Goal: Task Accomplishment & Management: Manage account settings

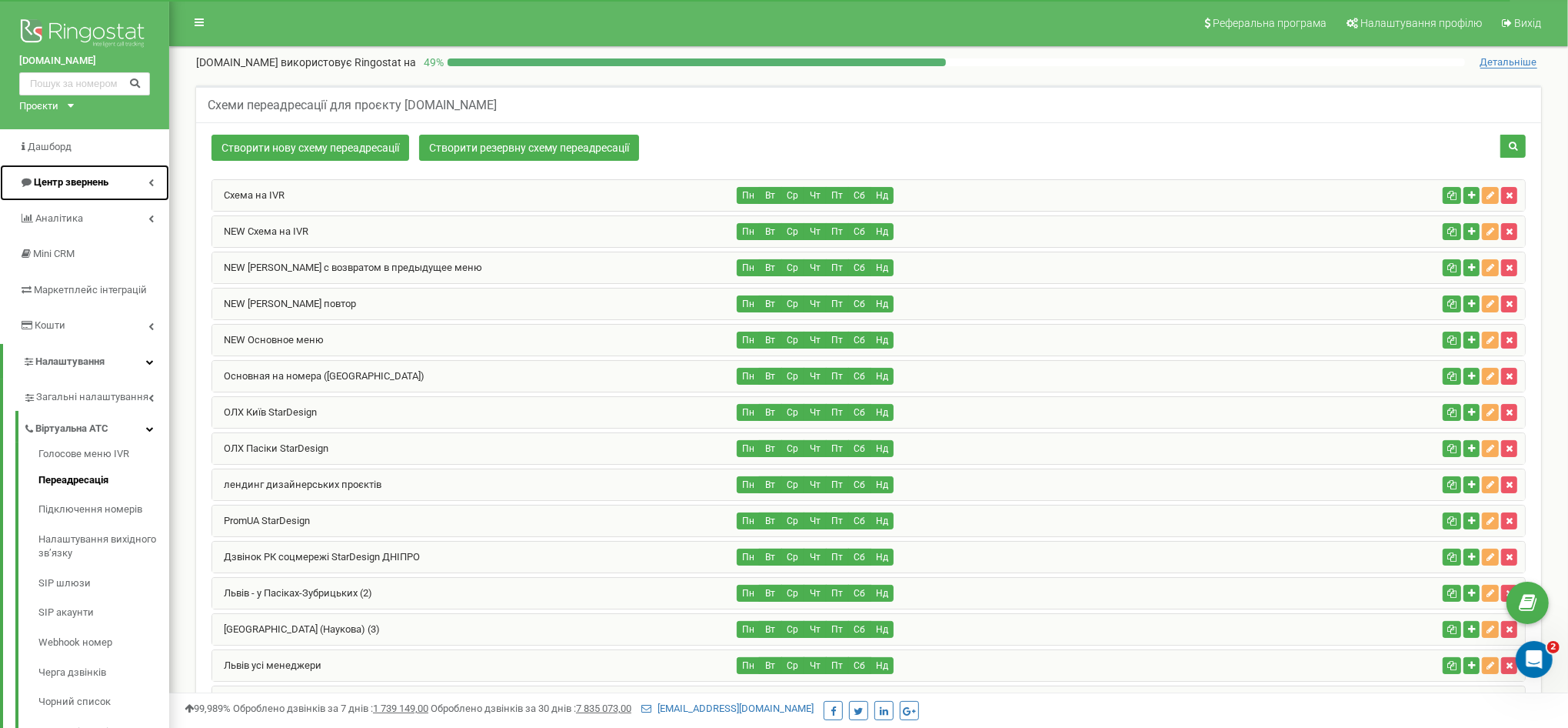
click at [111, 178] on link "Центр звернень" at bounding box center [85, 183] width 169 height 36
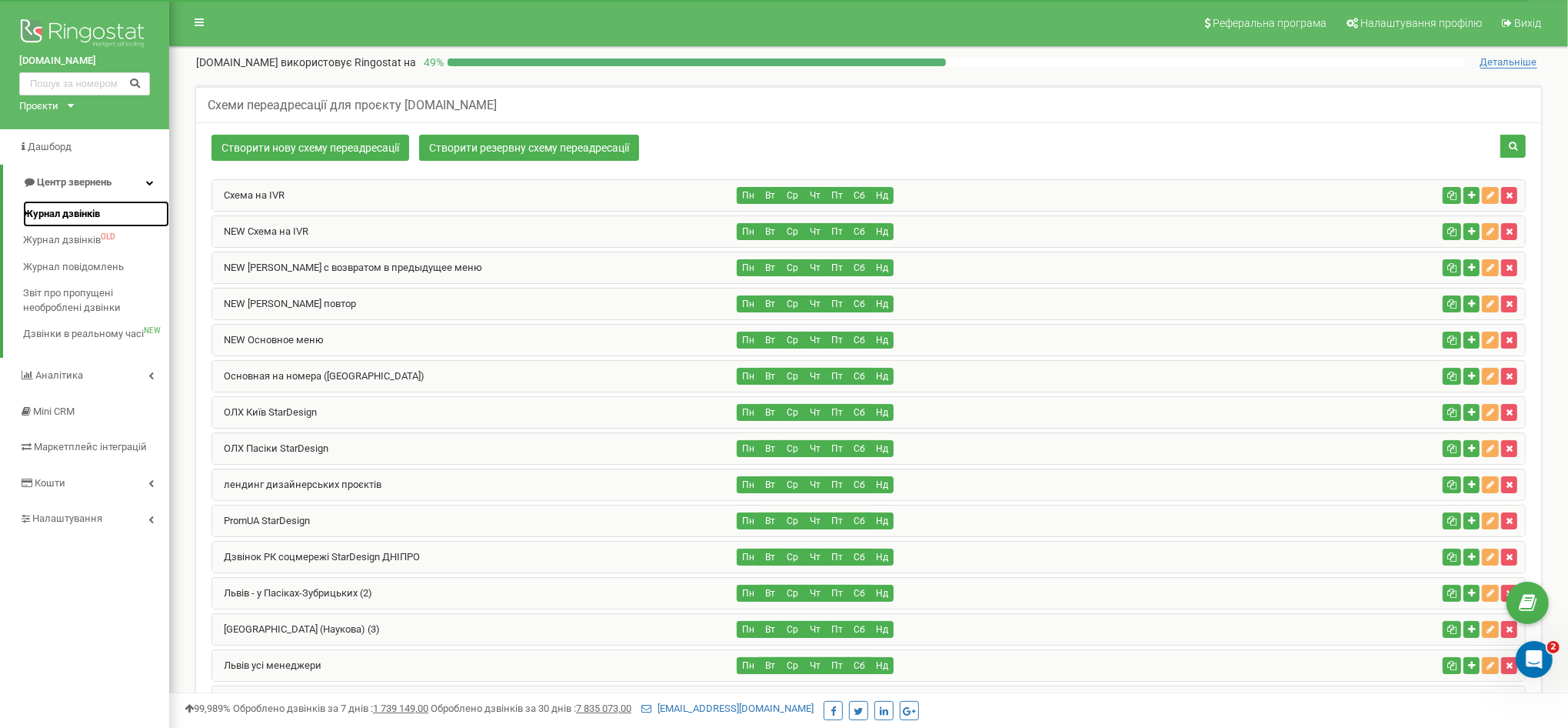
click at [82, 210] on span "Журнал дзвінків" at bounding box center [62, 214] width 77 height 14
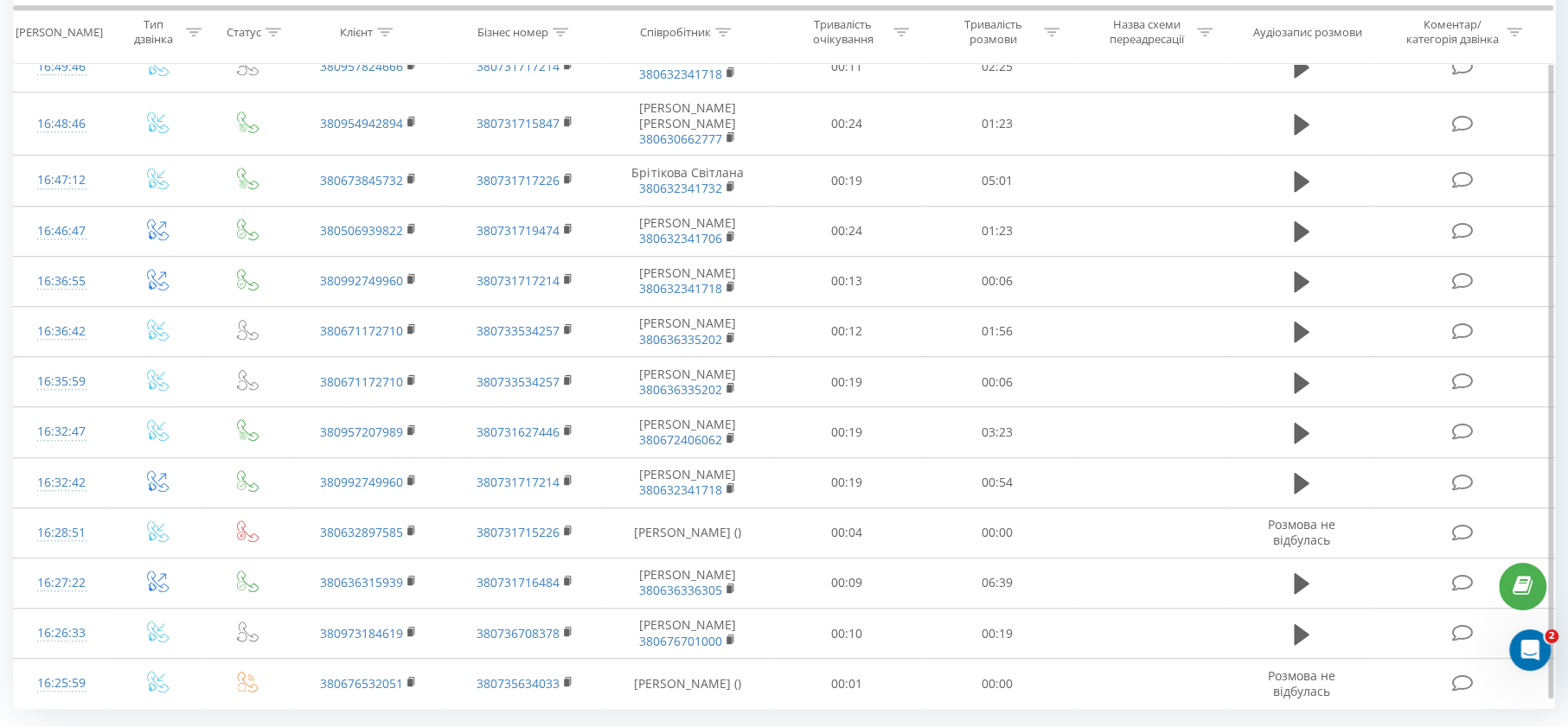
scroll to position [857, 0]
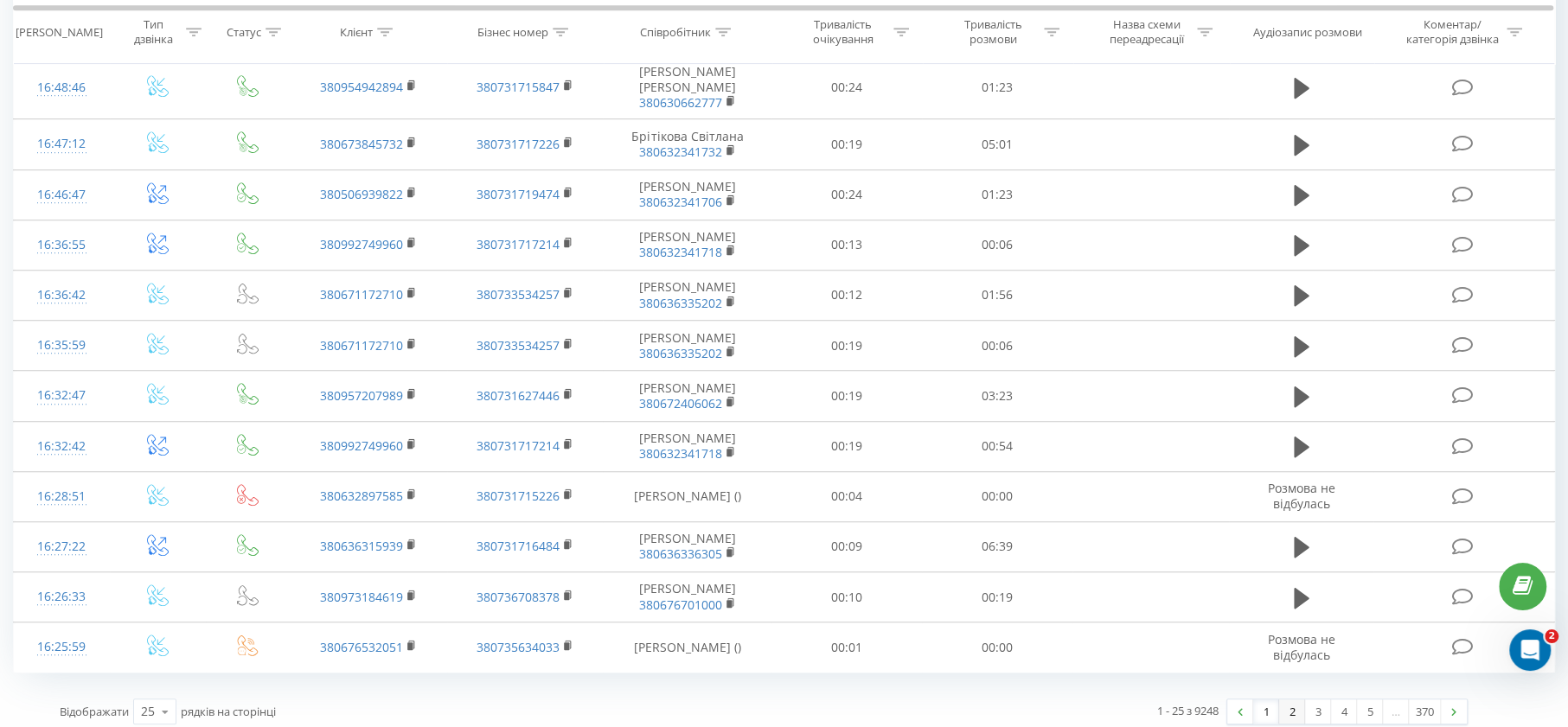
click at [1286, 703] on link "2" at bounding box center [1292, 712] width 26 height 24
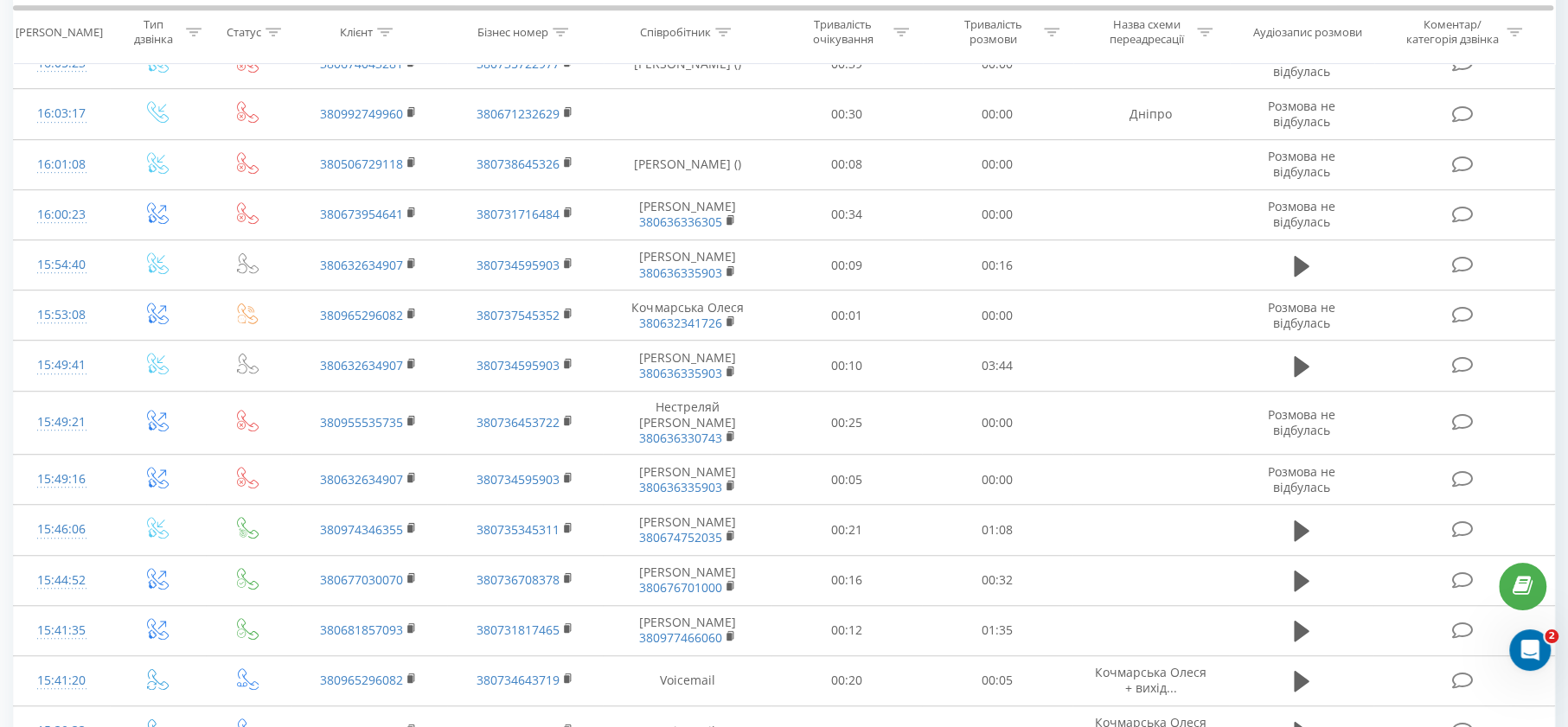
scroll to position [857, 0]
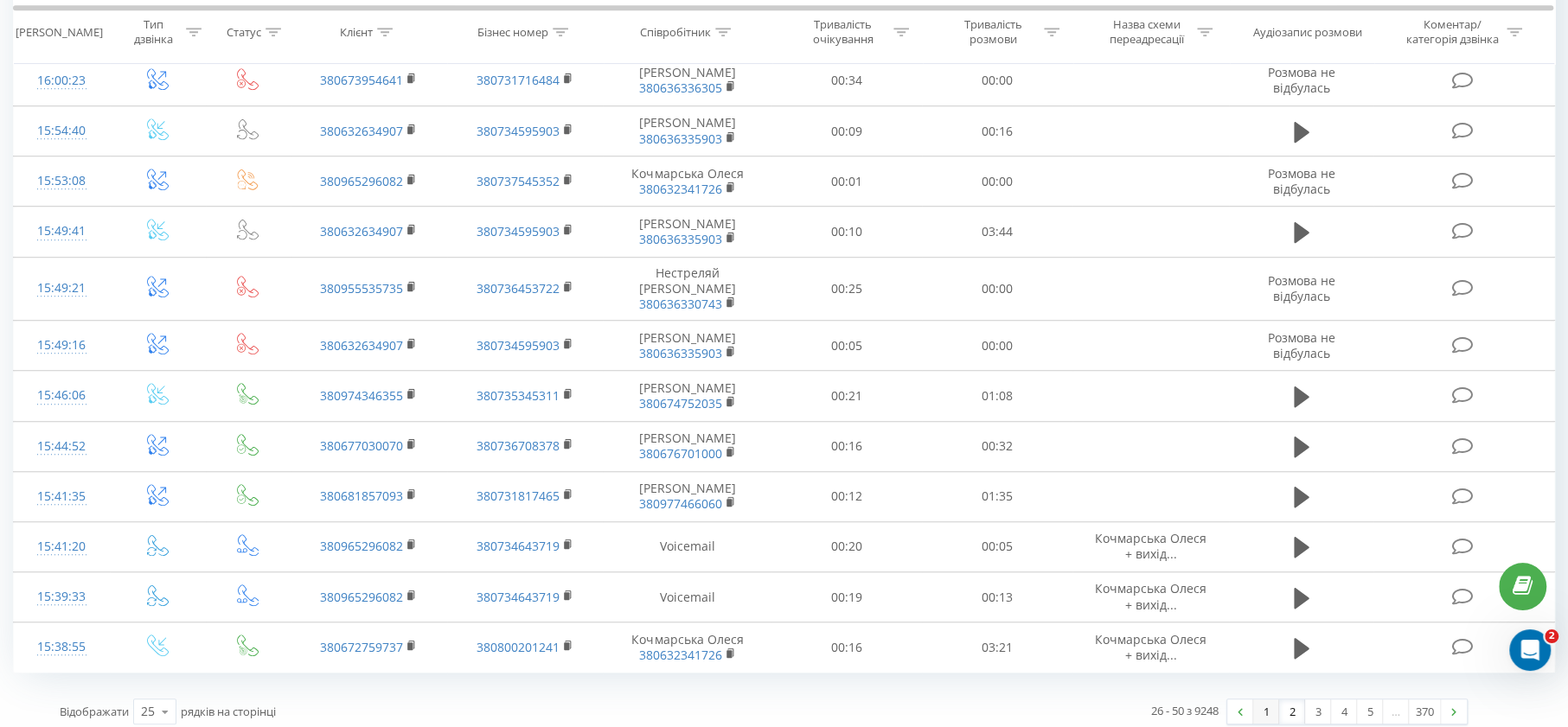
click at [1269, 703] on link "1" at bounding box center [1267, 712] width 26 height 24
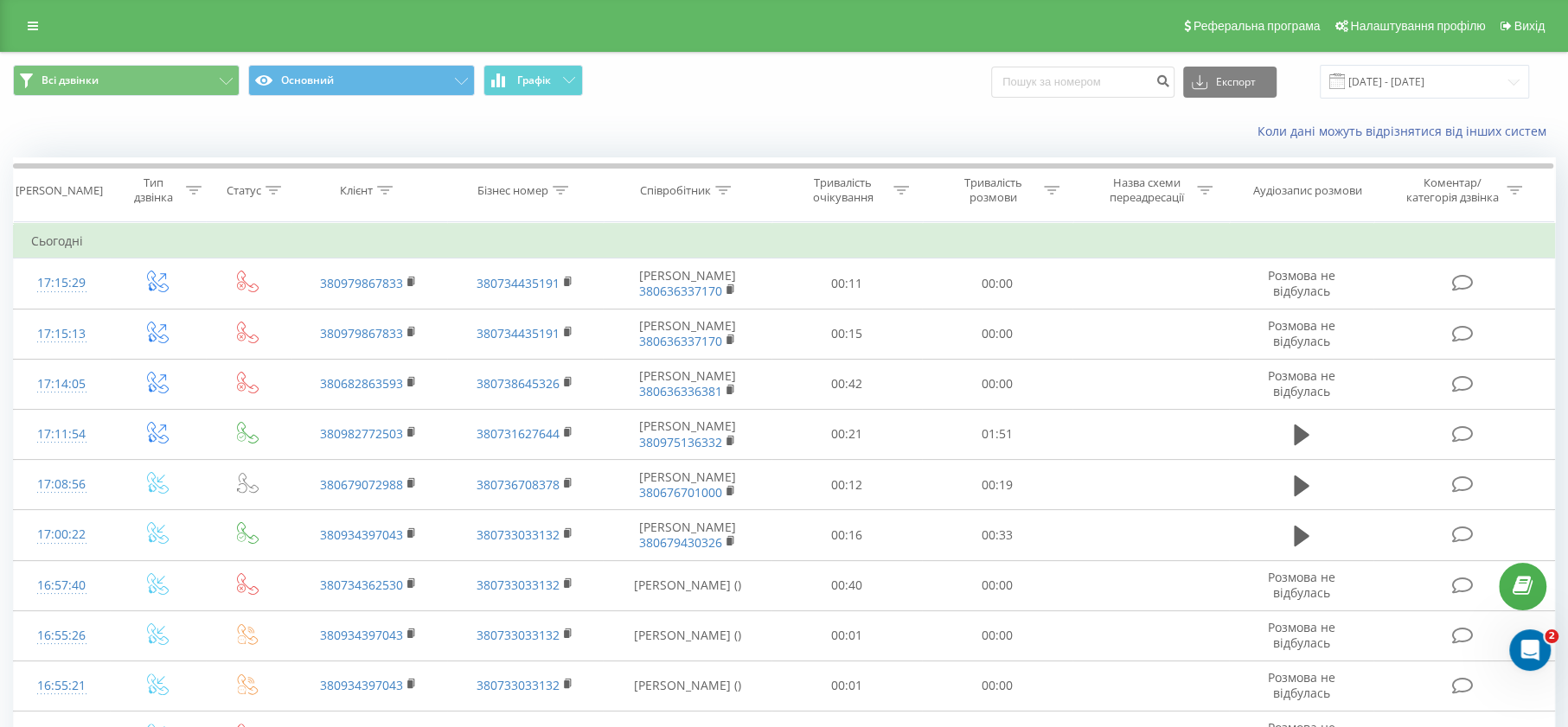
click at [1137, 191] on div "Назва схеми переадресації" at bounding box center [1146, 189] width 92 height 29
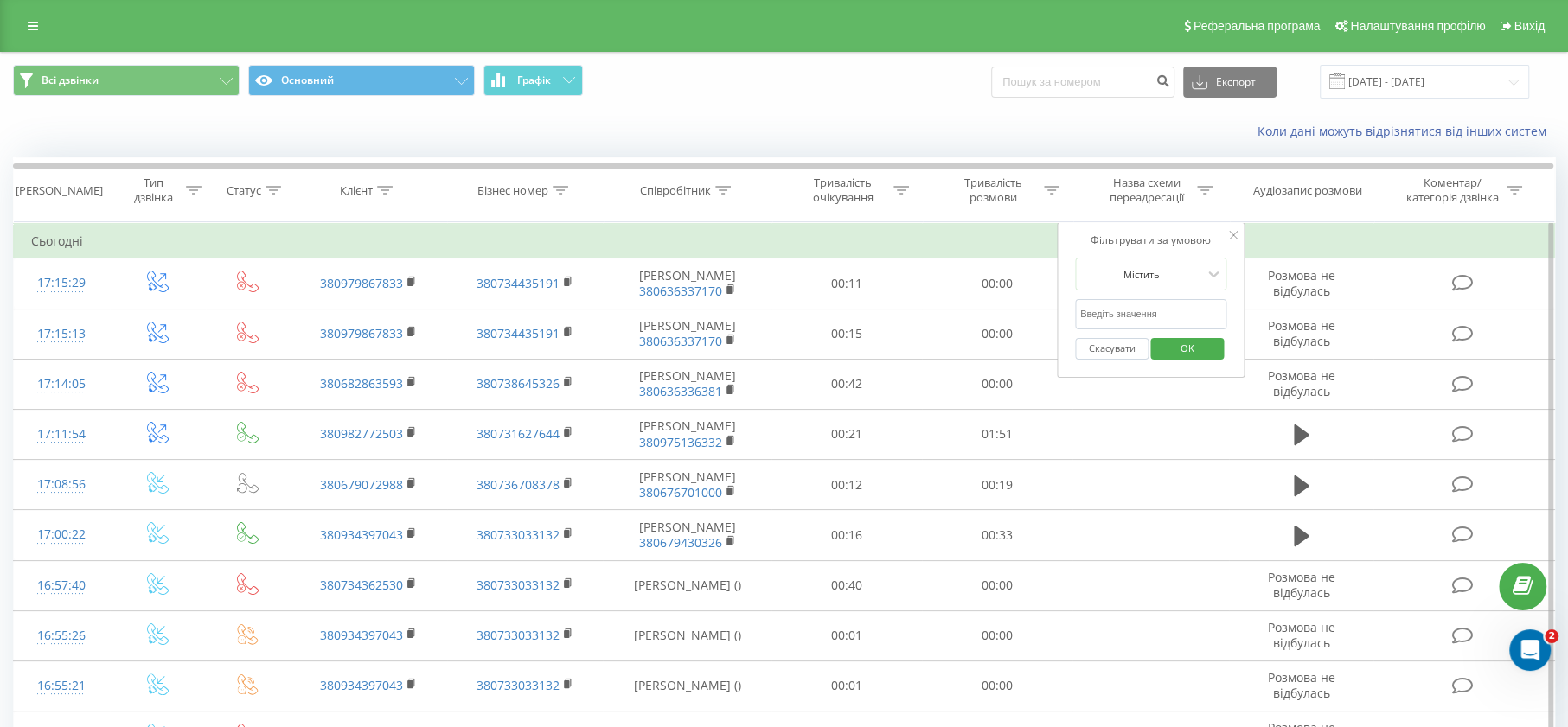
click at [1142, 320] on input "text" at bounding box center [1151, 315] width 153 height 30
click at [1160, 285] on div "Містить" at bounding box center [1151, 274] width 153 height 33
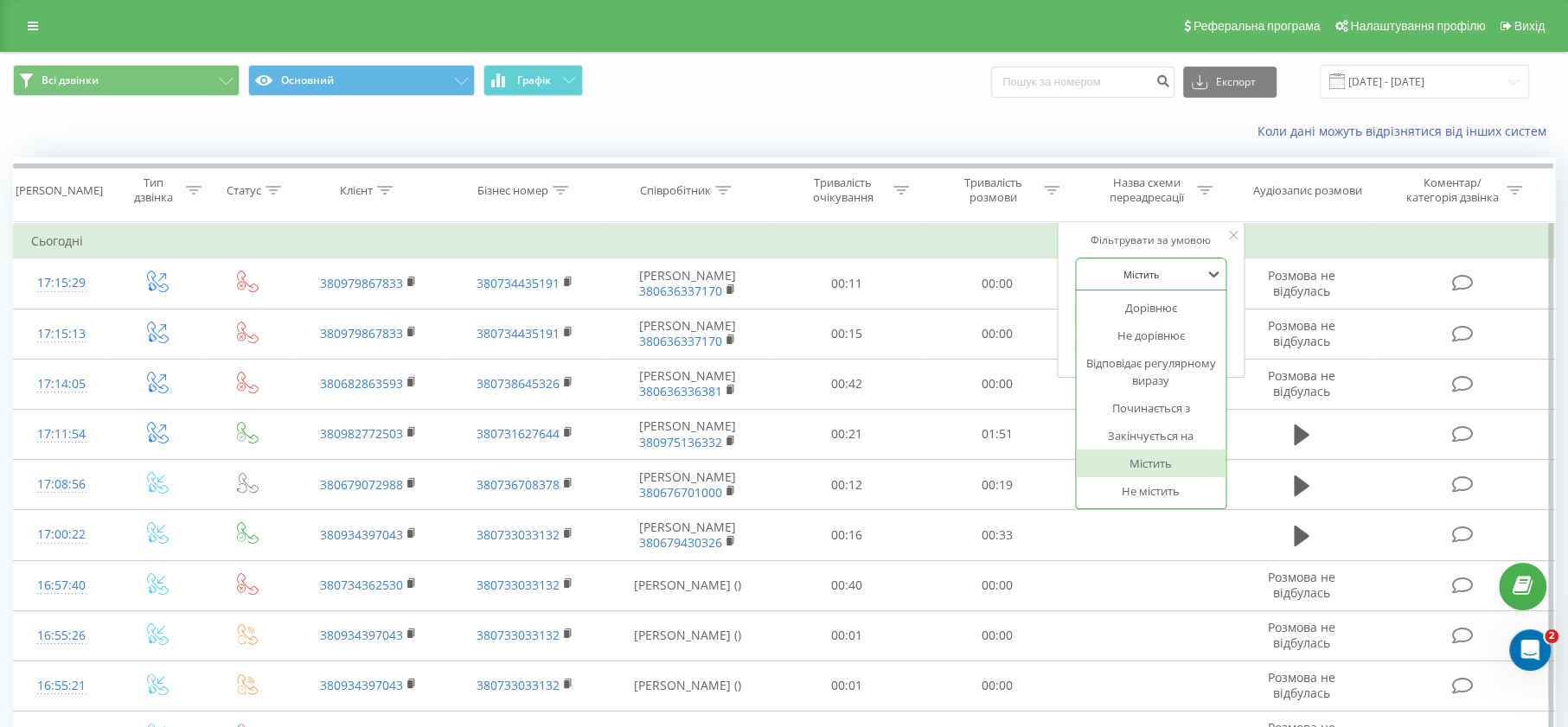
click at [1140, 458] on div "Містить" at bounding box center [1151, 463] width 151 height 27
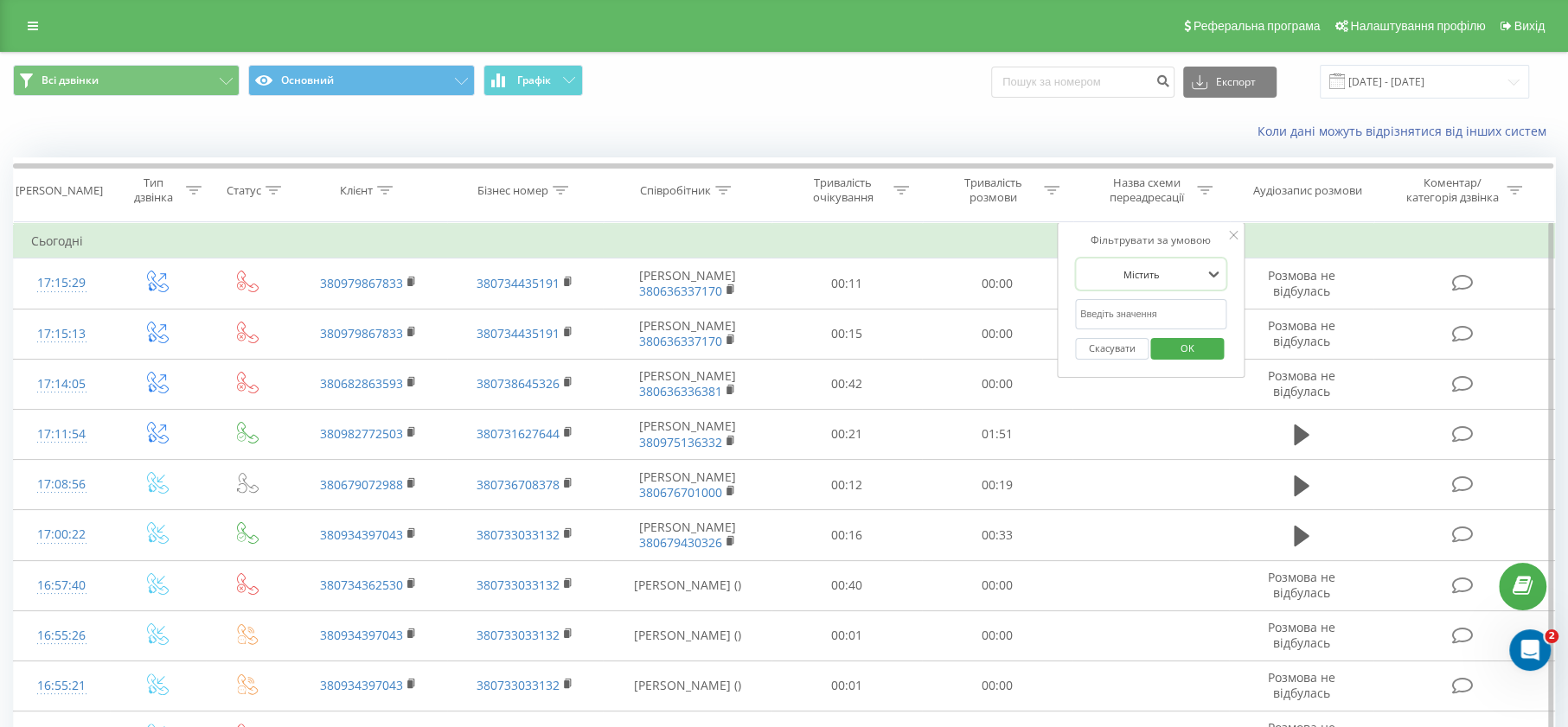
click at [1228, 228] on div "Фільтрувати за умовою option Містить, selected. Містить Скасувати OK" at bounding box center [1151, 299] width 188 height 155
click at [32, 37] on link at bounding box center [32, 26] width 31 height 24
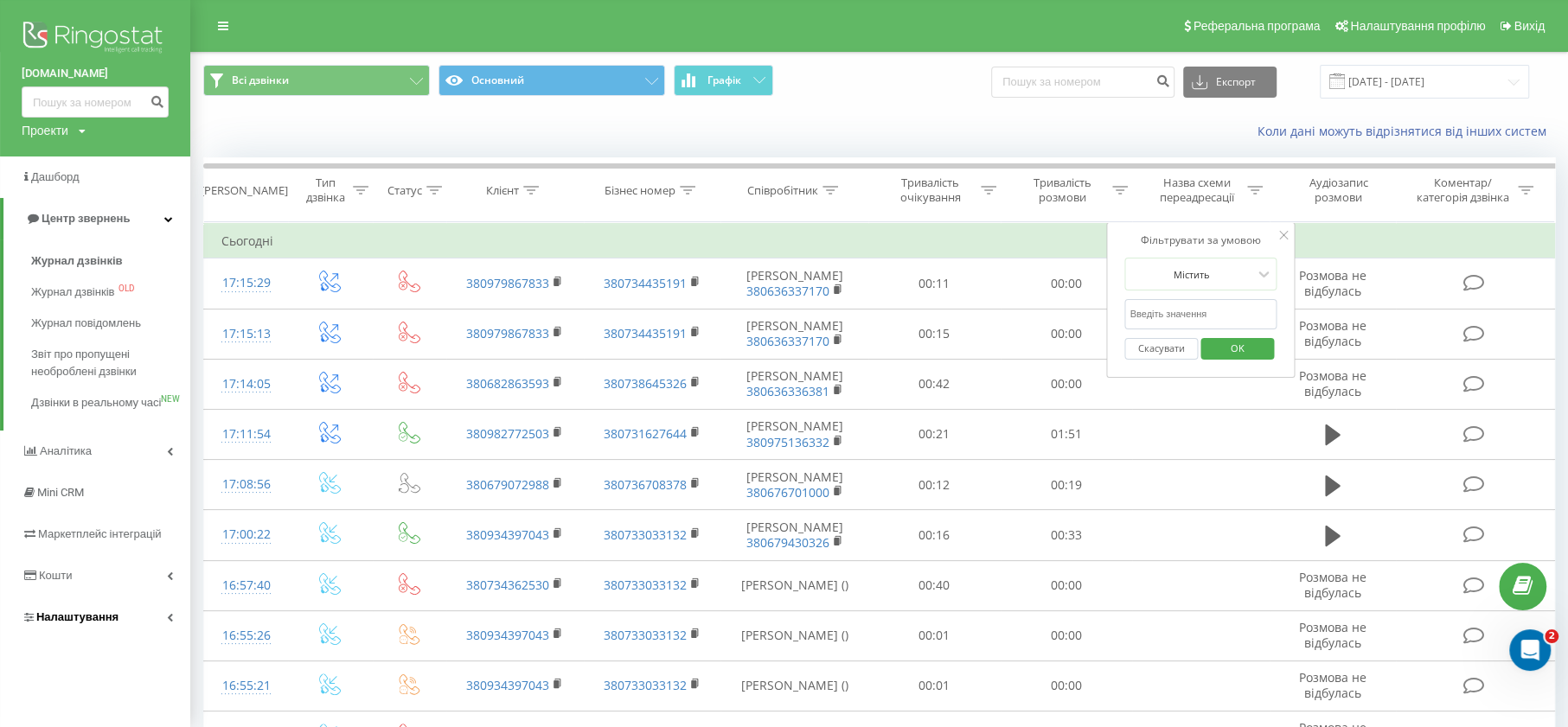
click at [101, 623] on span "Налаштування" at bounding box center [77, 617] width 82 height 13
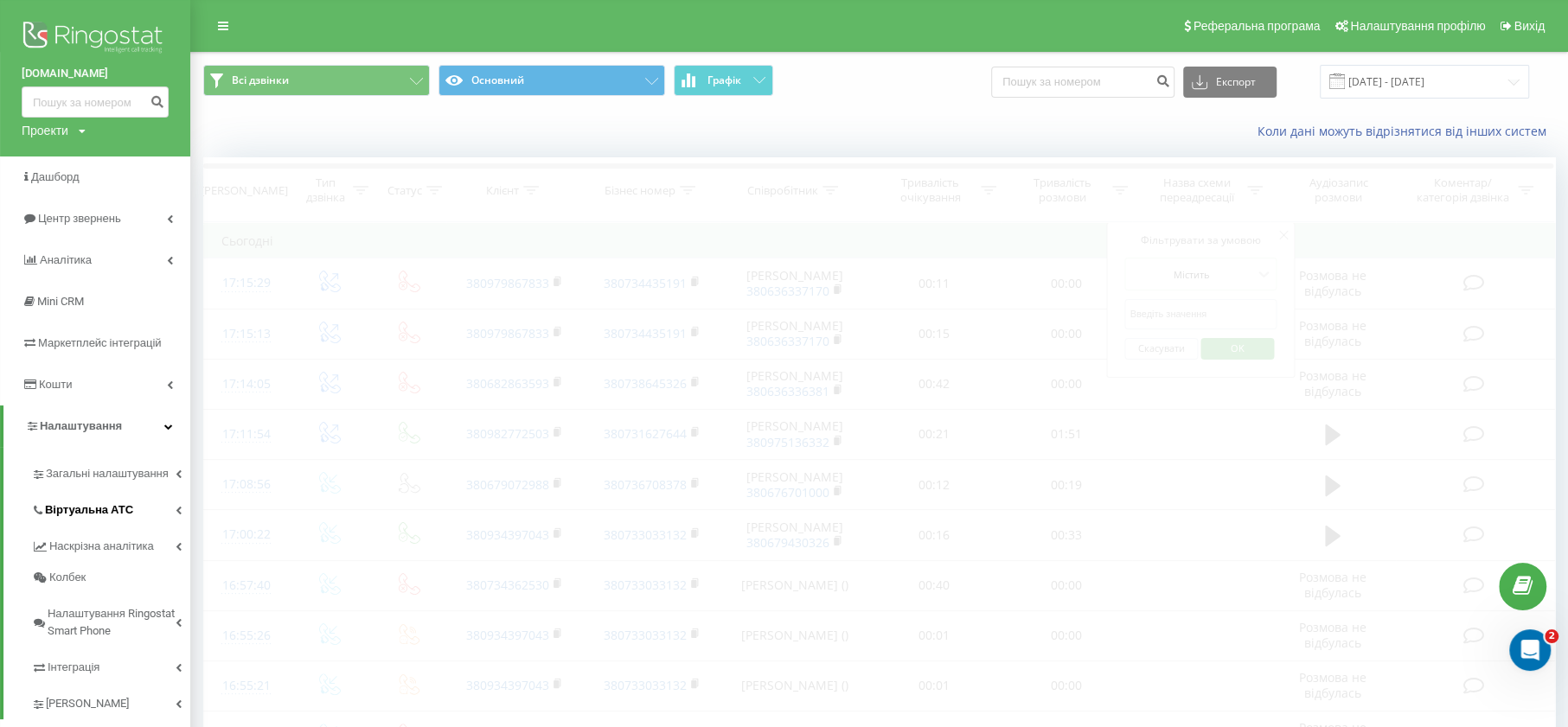
click at [95, 521] on link "Віртуальна АТС" at bounding box center [110, 508] width 159 height 37
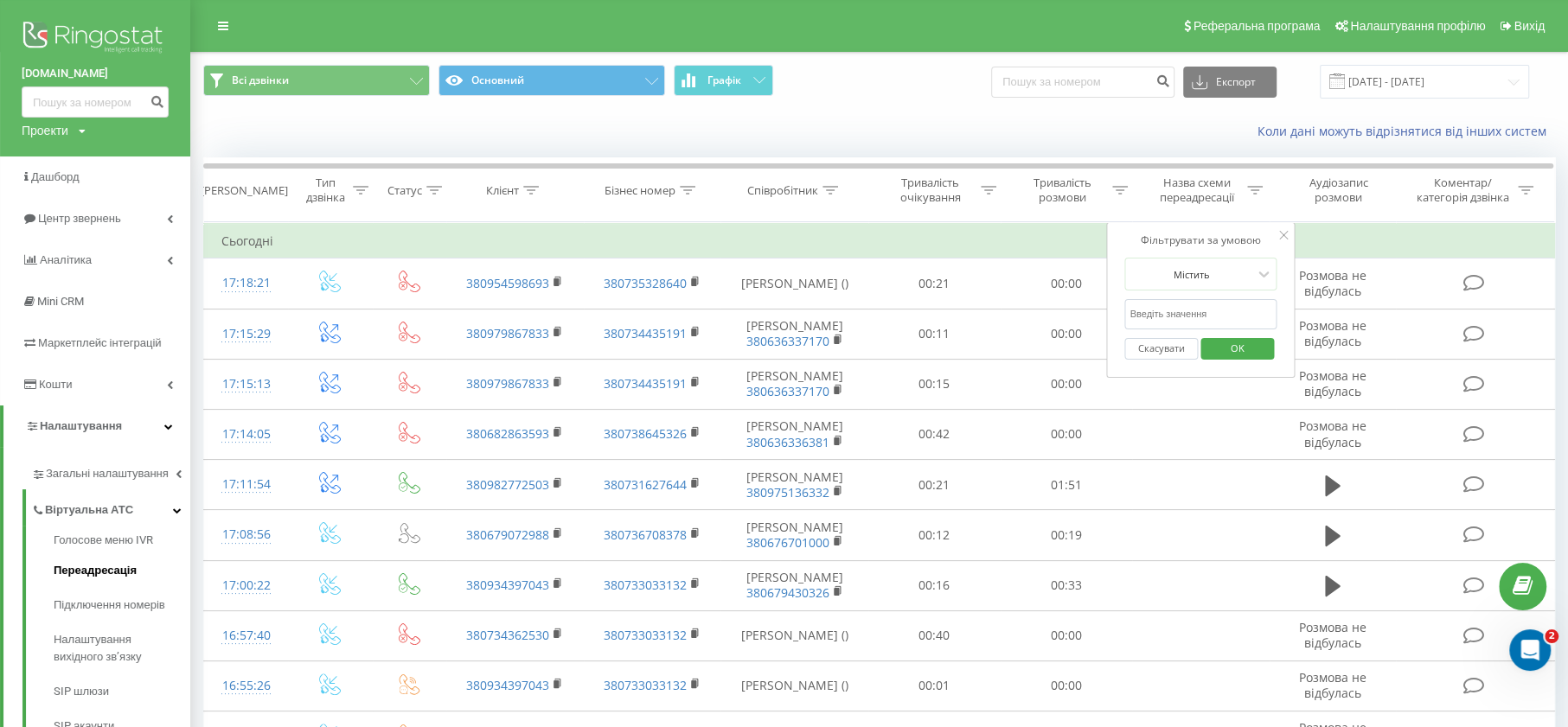
click at [109, 567] on span "Переадресація" at bounding box center [95, 571] width 83 height 17
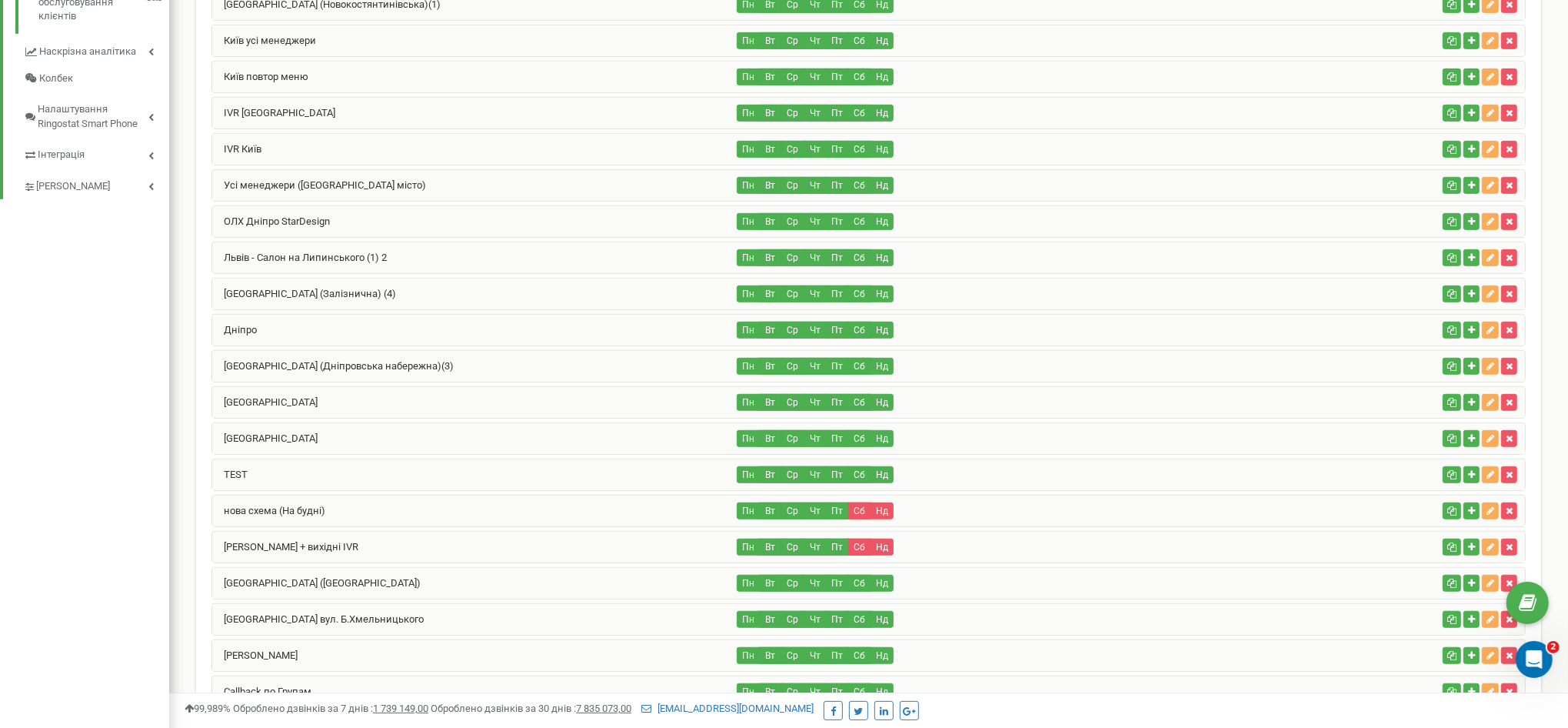
click at [323, 538] on div "[PERSON_NAME] + вихідні IVR" at bounding box center [474, 547] width 525 height 31
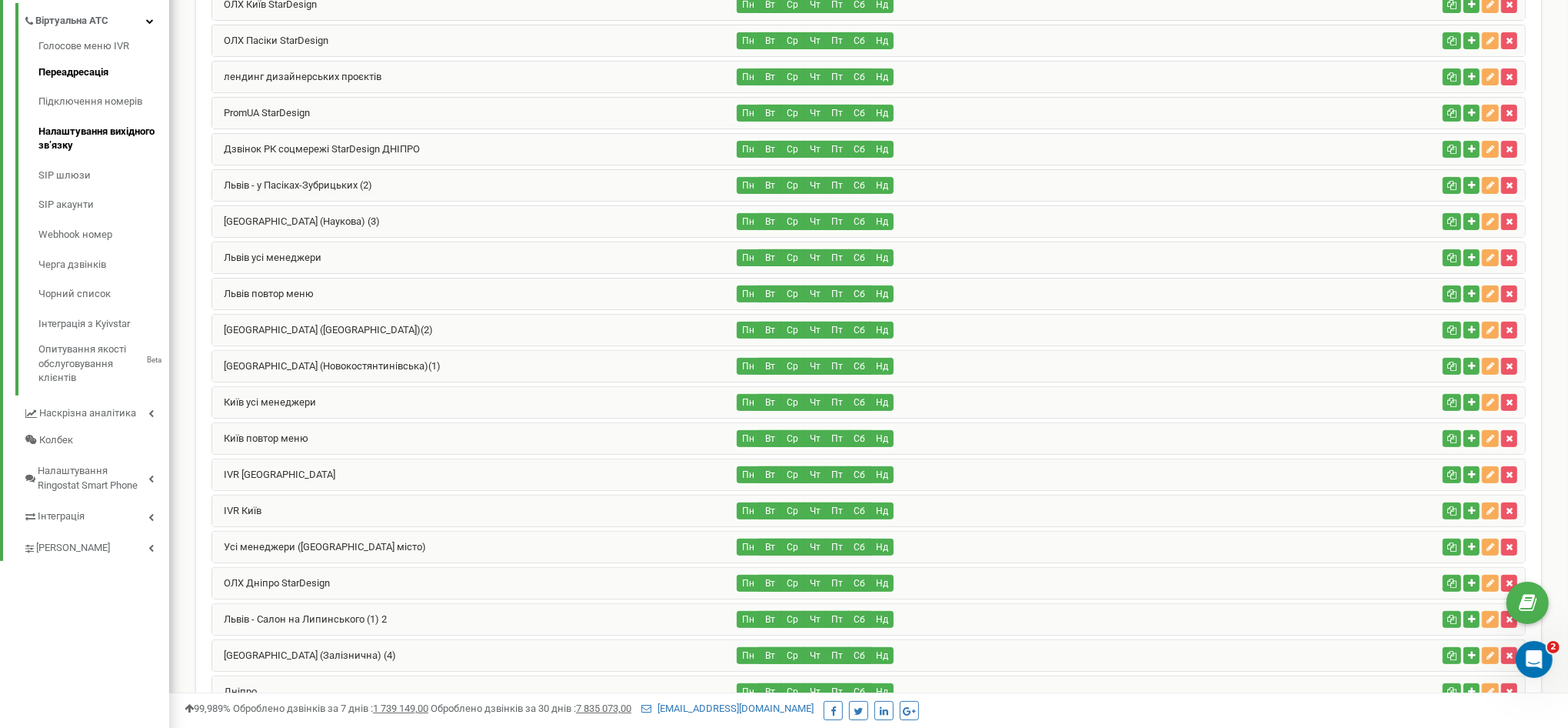
scroll to position [288, 0]
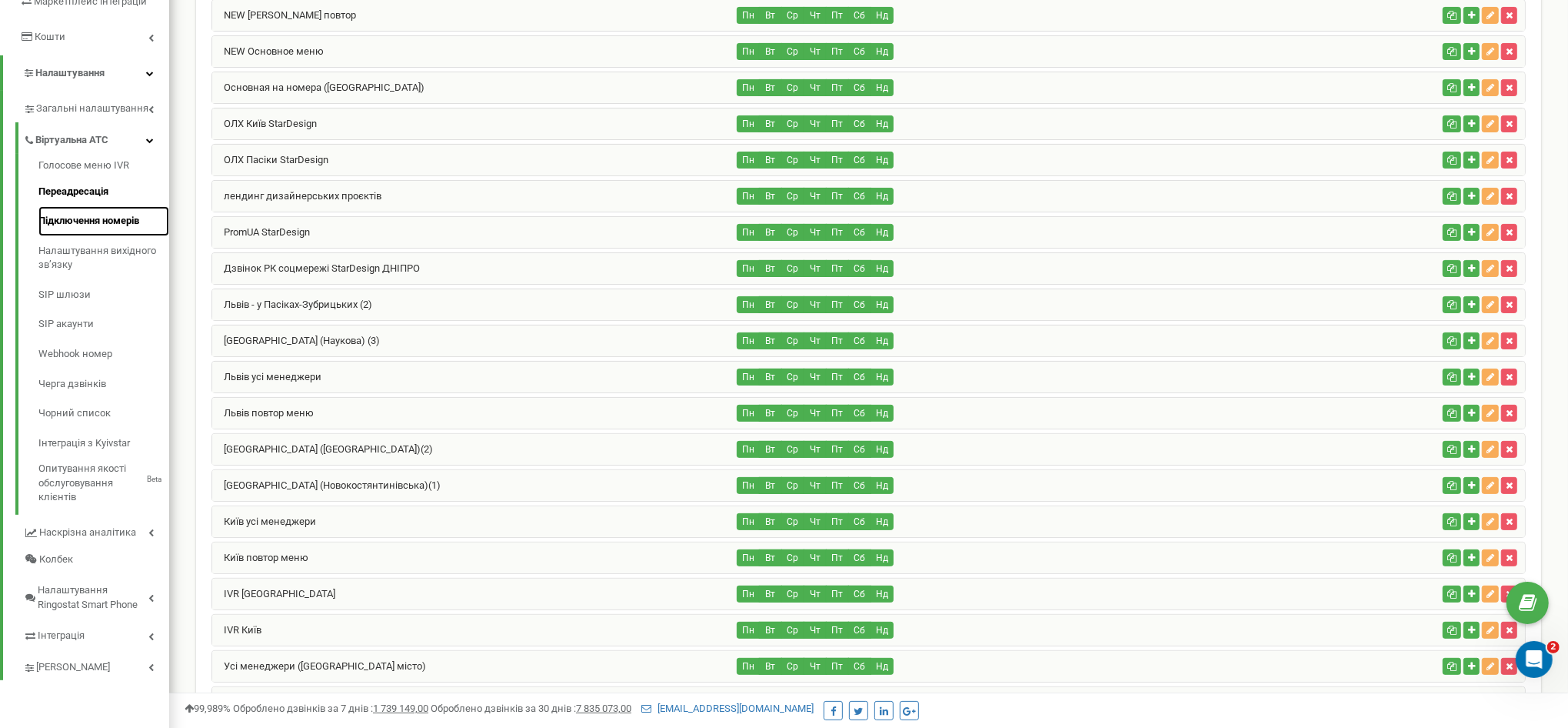
click at [88, 219] on link "Підключення номерів" at bounding box center [104, 221] width 131 height 30
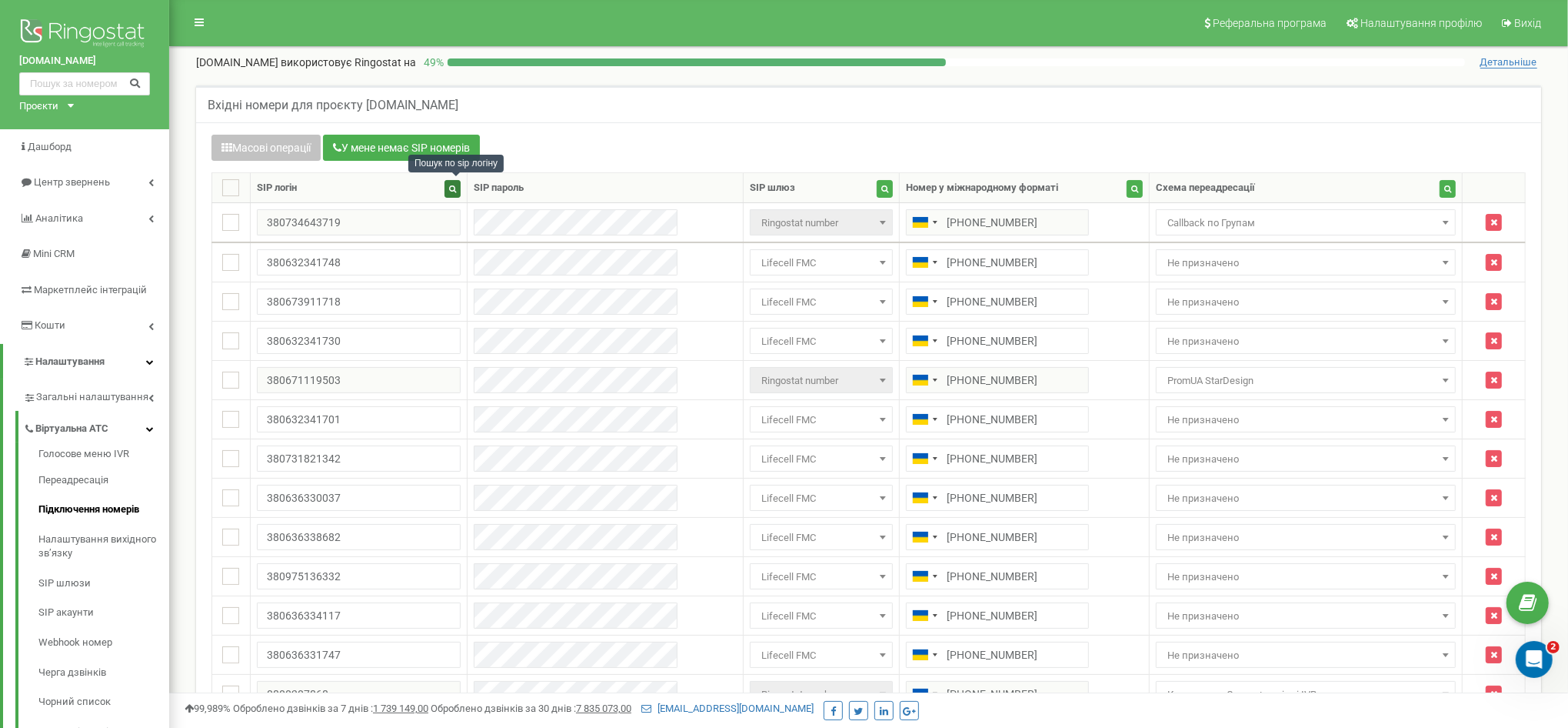
click at [457, 193] on button "button" at bounding box center [452, 188] width 16 height 18
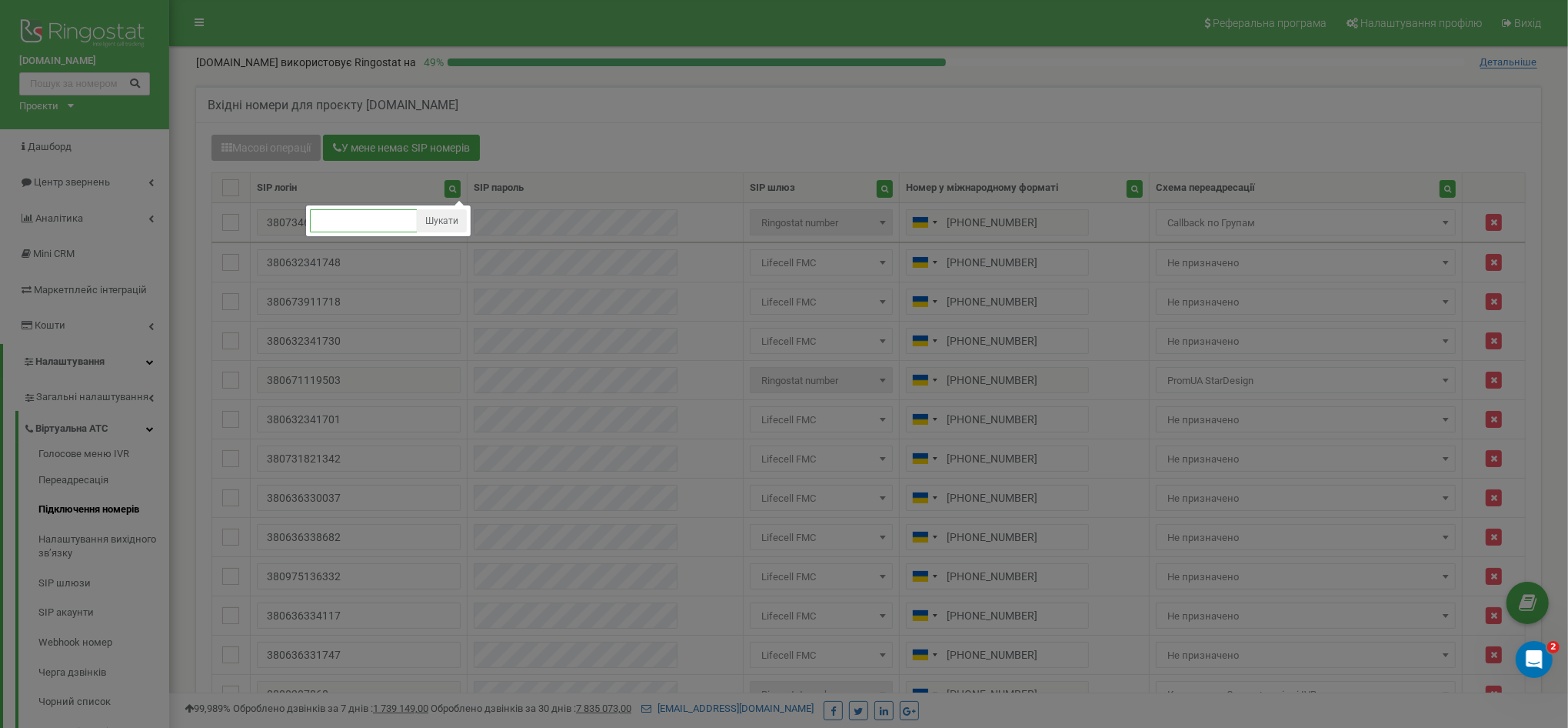
click at [365, 214] on input "text" at bounding box center [364, 221] width 108 height 23
paste input "380677602016"
type input "380677602016"
click at [435, 225] on button "Шукати" at bounding box center [442, 221] width 50 height 23
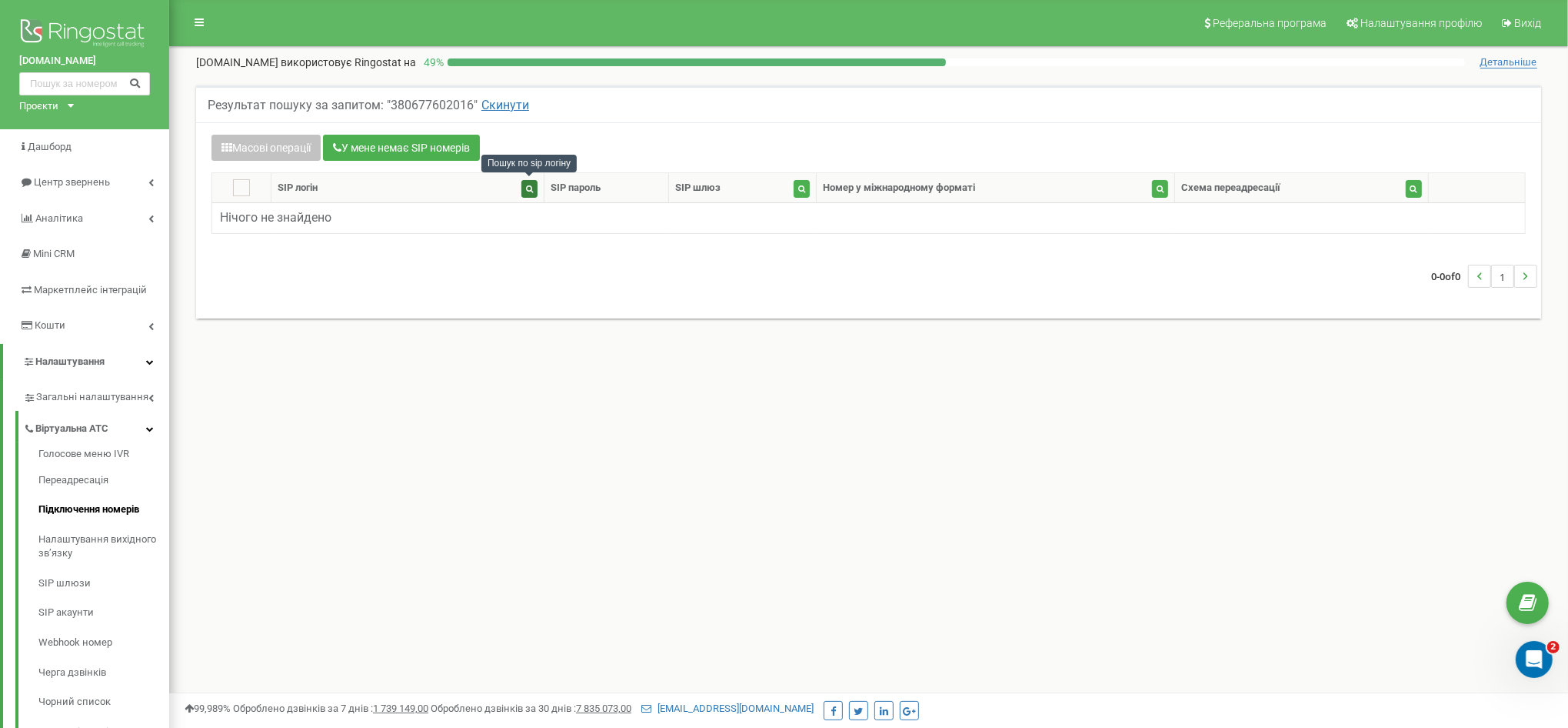
click at [532, 188] on button "button" at bounding box center [529, 188] width 16 height 18
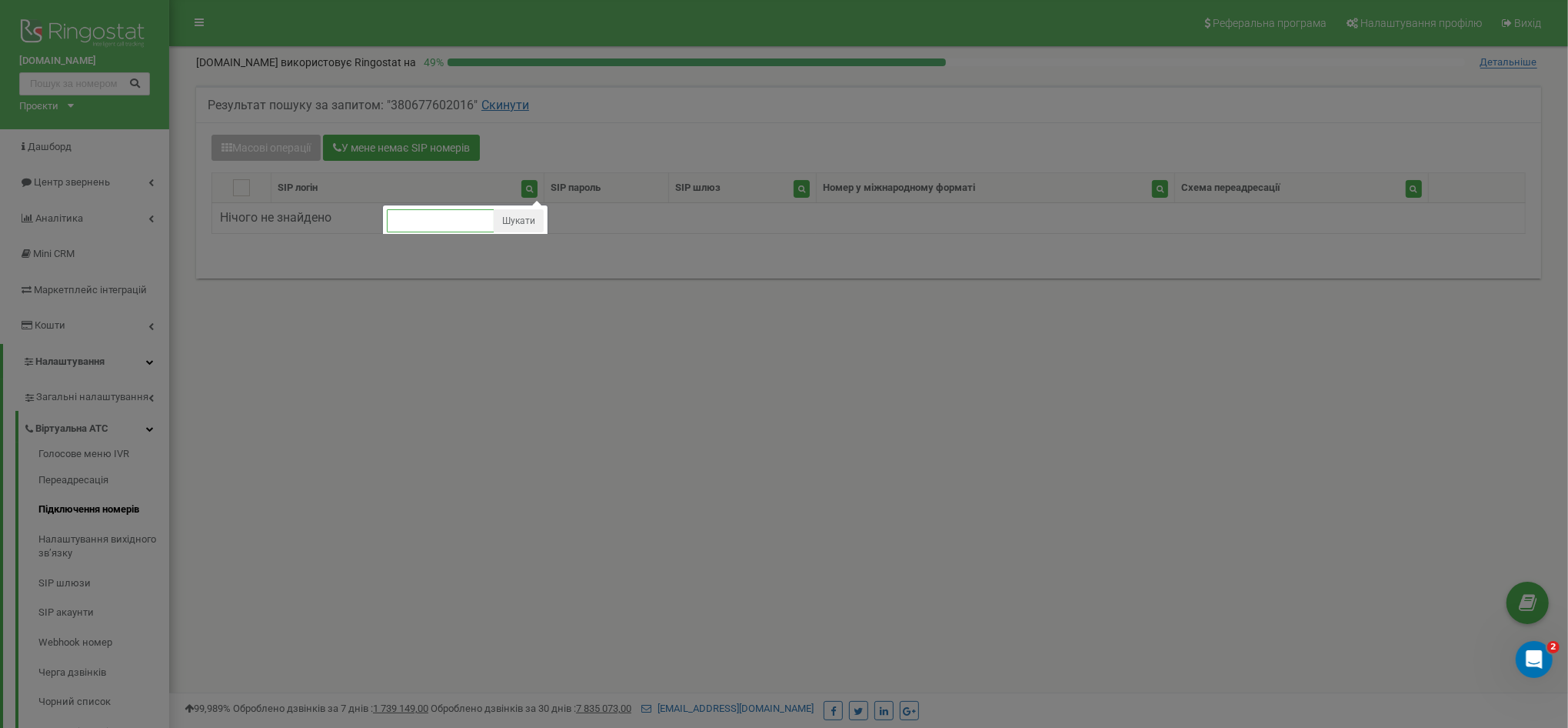
click at [463, 223] on input "text" at bounding box center [441, 221] width 108 height 23
paste input "380636332502"
type input "380636332502"
click at [510, 223] on button "Шукати" at bounding box center [519, 221] width 50 height 23
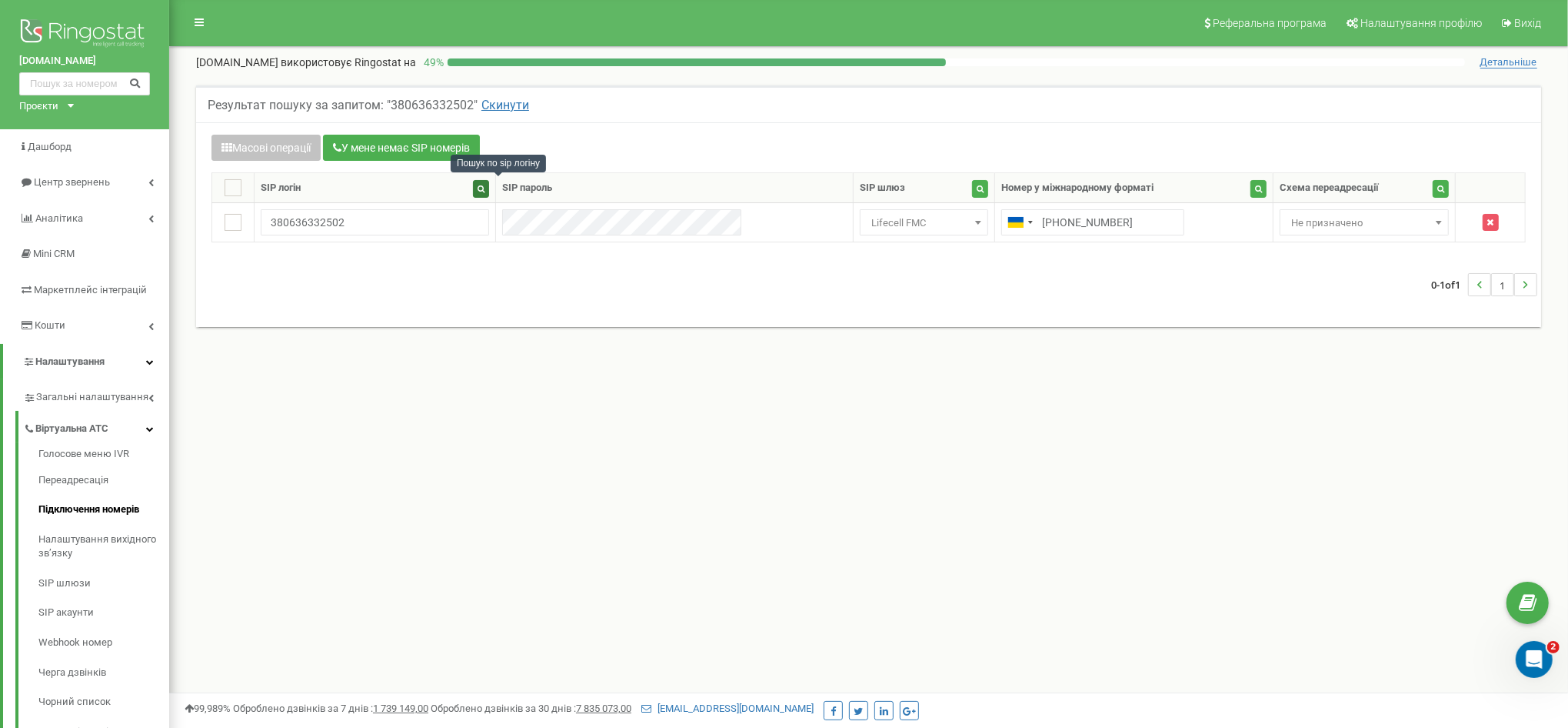
click at [485, 188] on icon "button" at bounding box center [481, 188] width 7 height 8
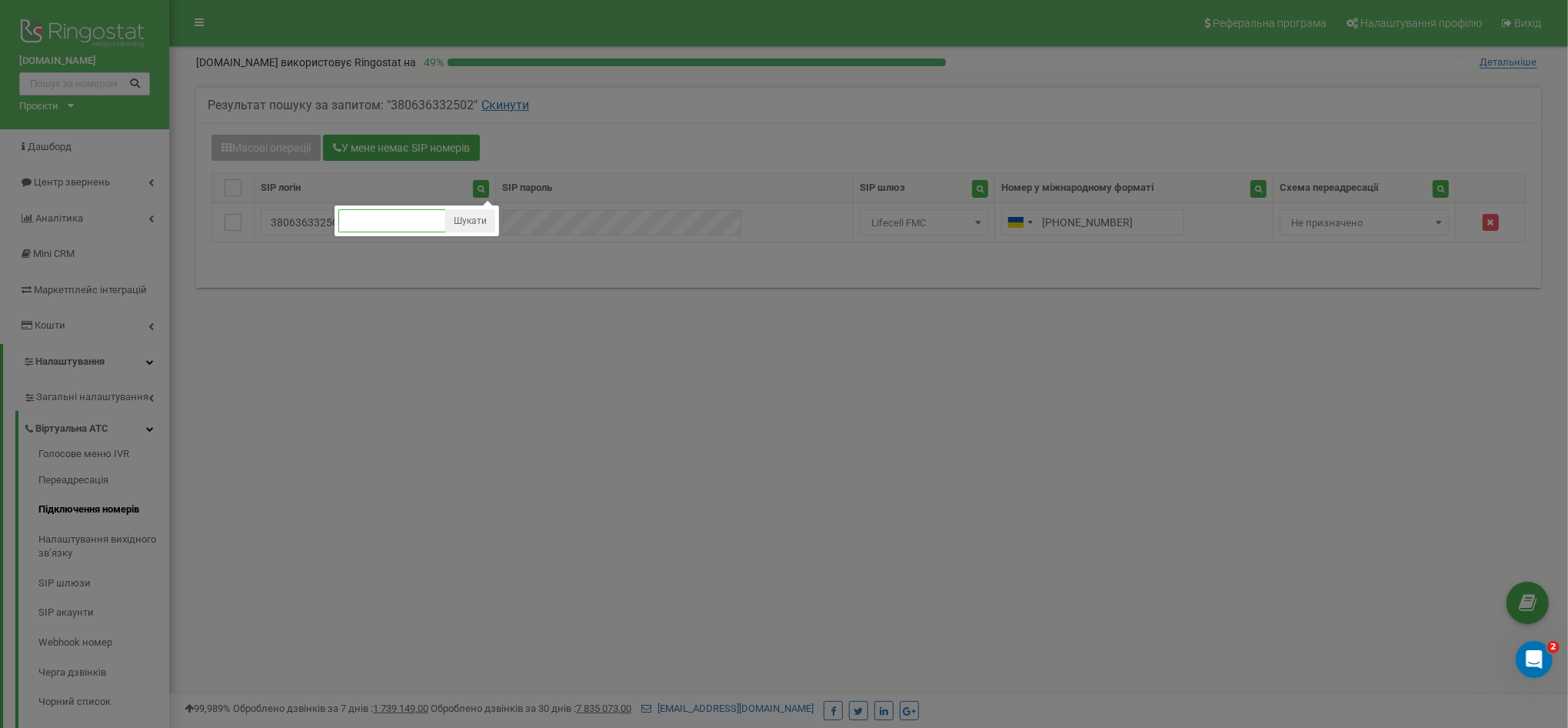
click at [398, 212] on input "text" at bounding box center [392, 221] width 108 height 23
paste input "380636330231"
type input "380636330231"
click at [490, 221] on button "Шукати" at bounding box center [471, 221] width 50 height 23
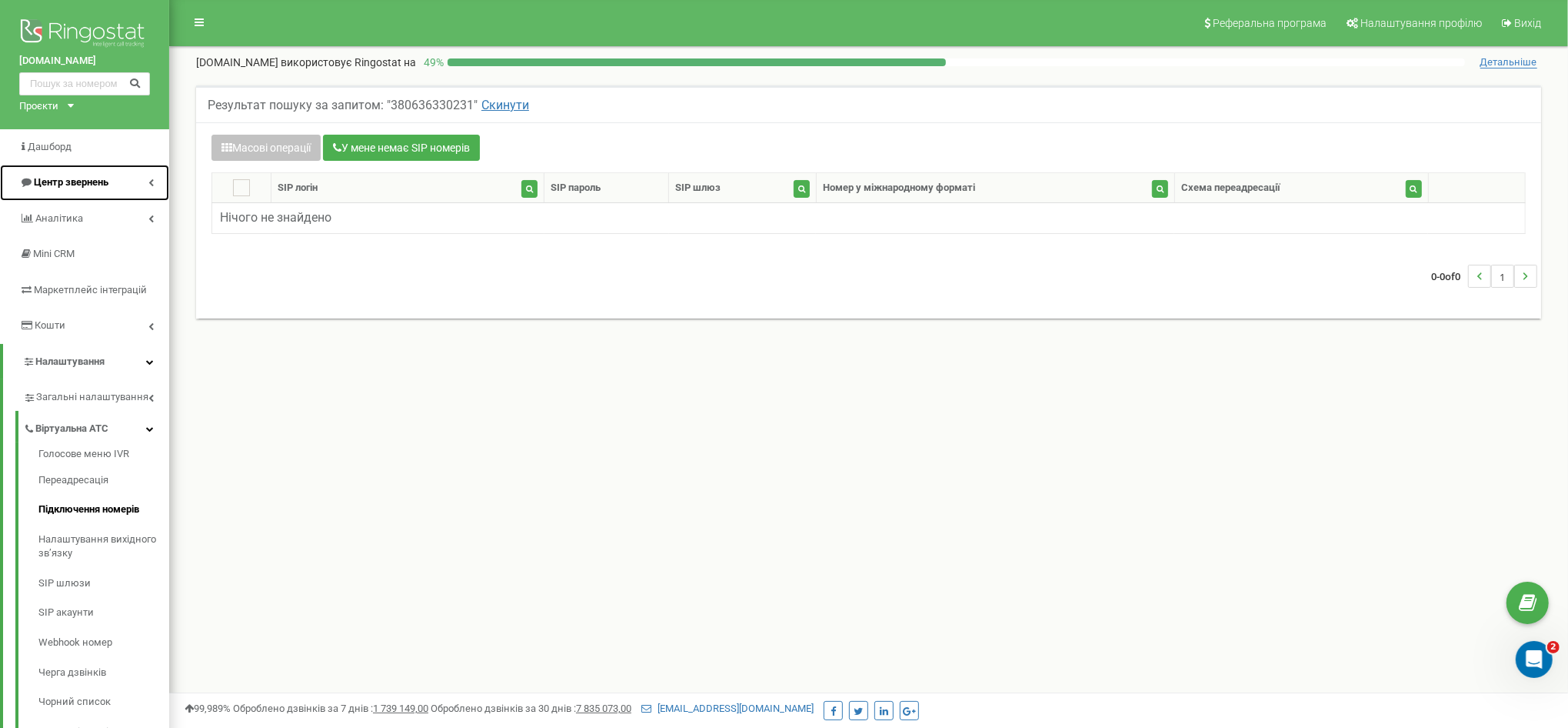
click at [80, 191] on link "Центр звернень" at bounding box center [85, 183] width 169 height 36
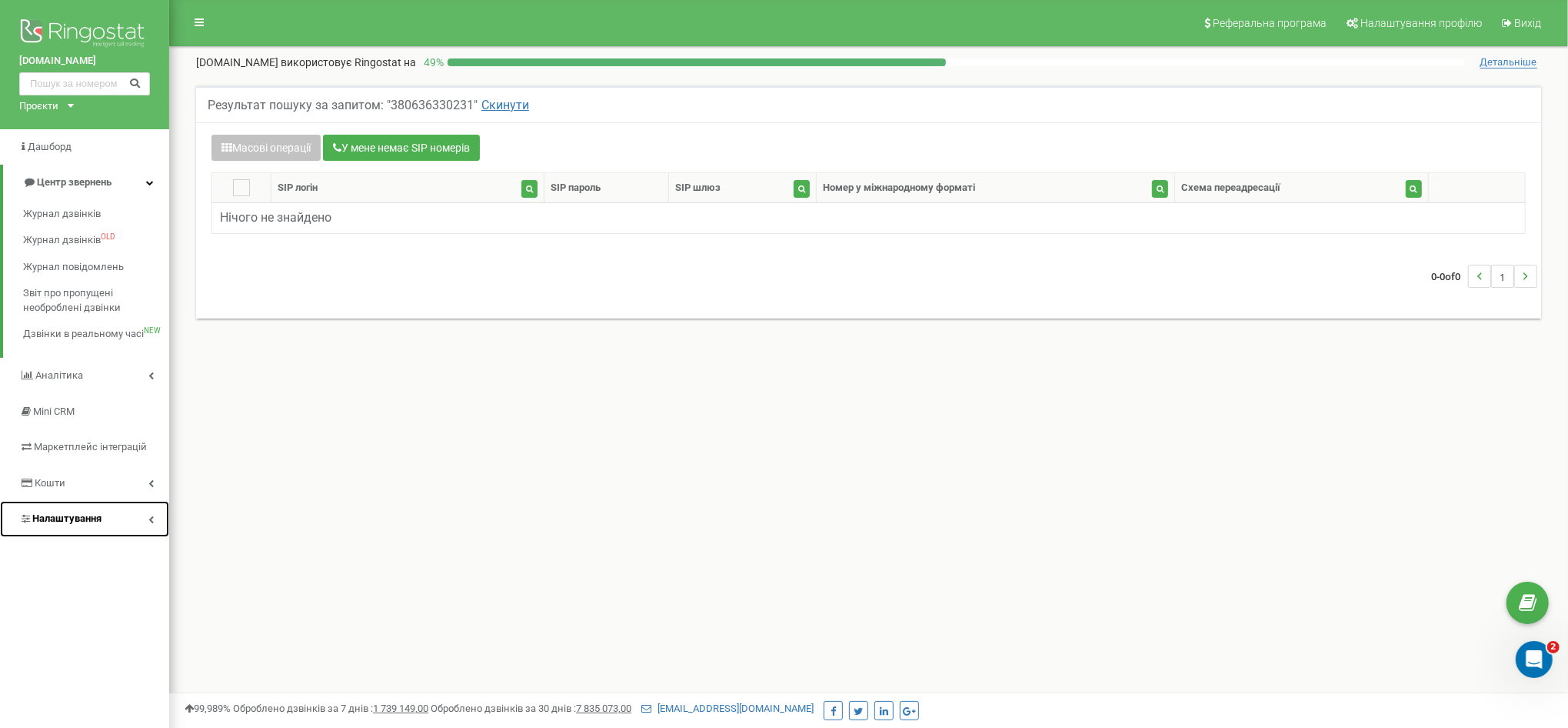
click at [78, 518] on span "Налаштування" at bounding box center [67, 519] width 70 height 12
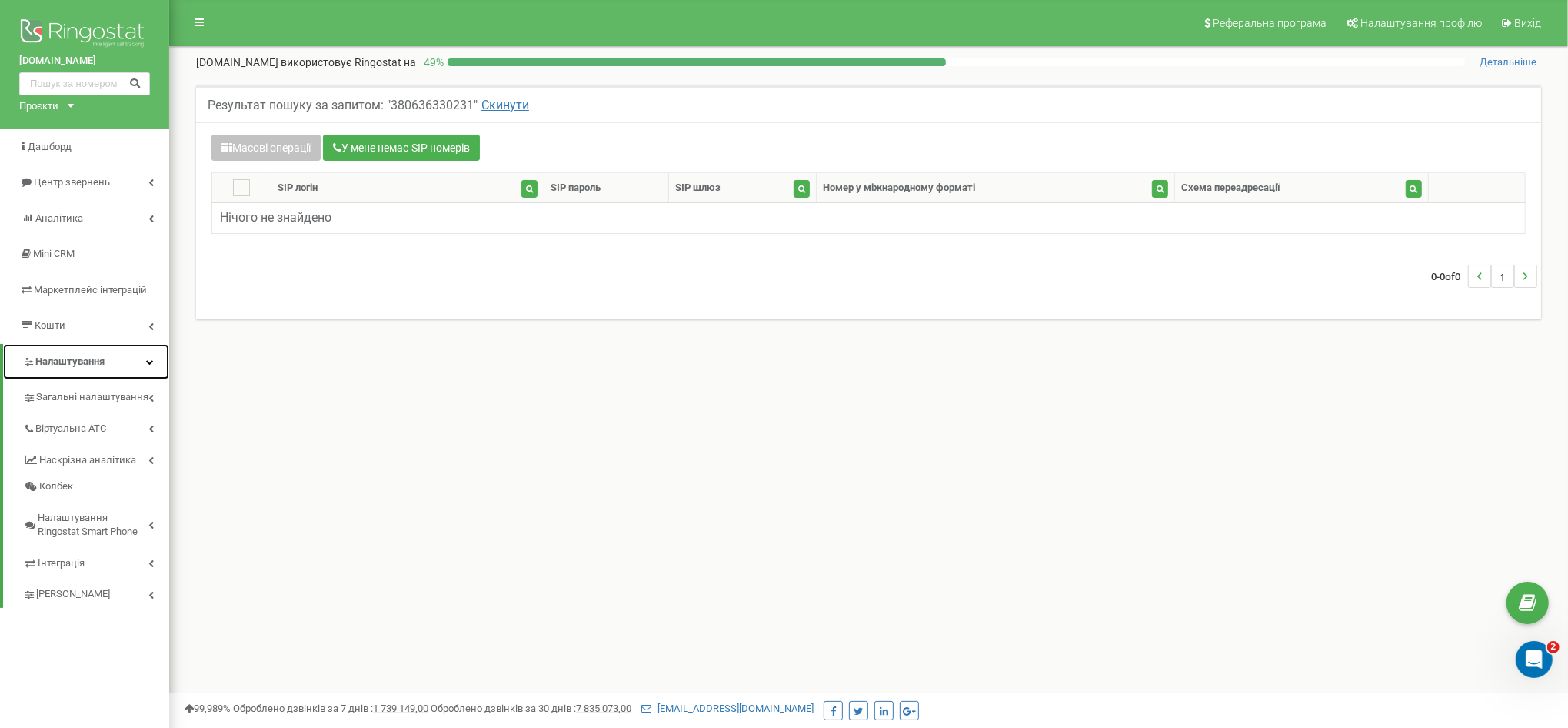
click at [81, 364] on span "Налаштування" at bounding box center [70, 361] width 70 height 12
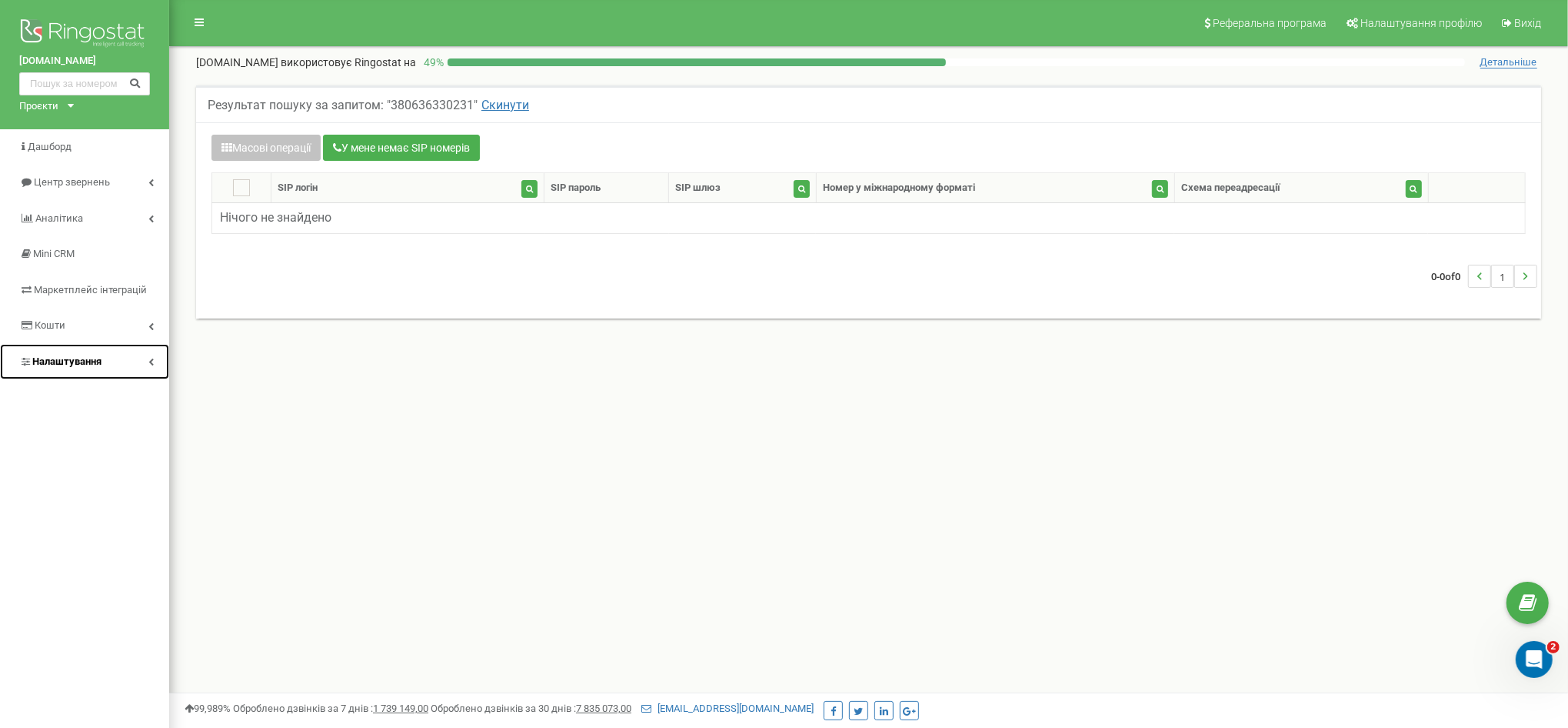
click at [87, 351] on link "Налаштування" at bounding box center [85, 361] width 169 height 36
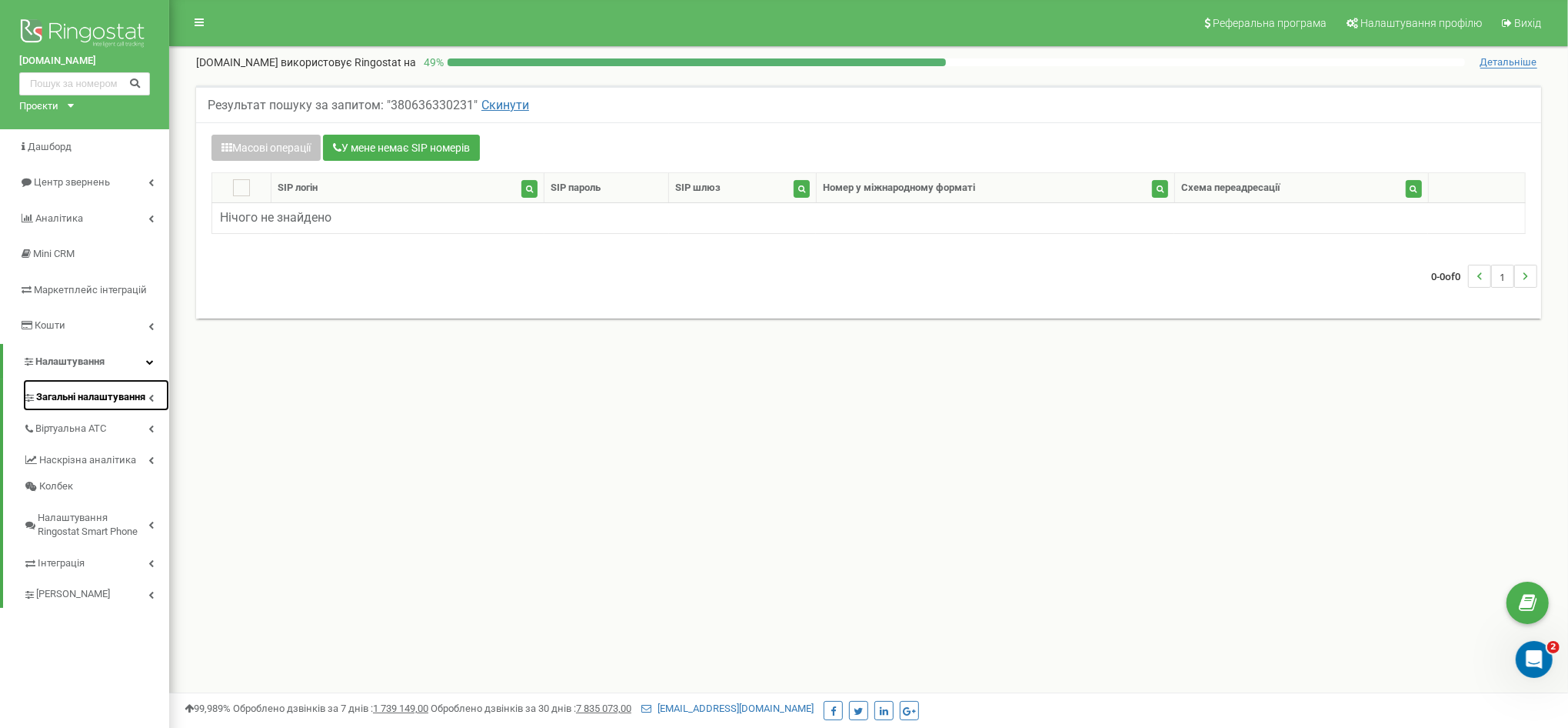
click at [118, 401] on span "Загальні налаштування" at bounding box center [90, 397] width 109 height 14
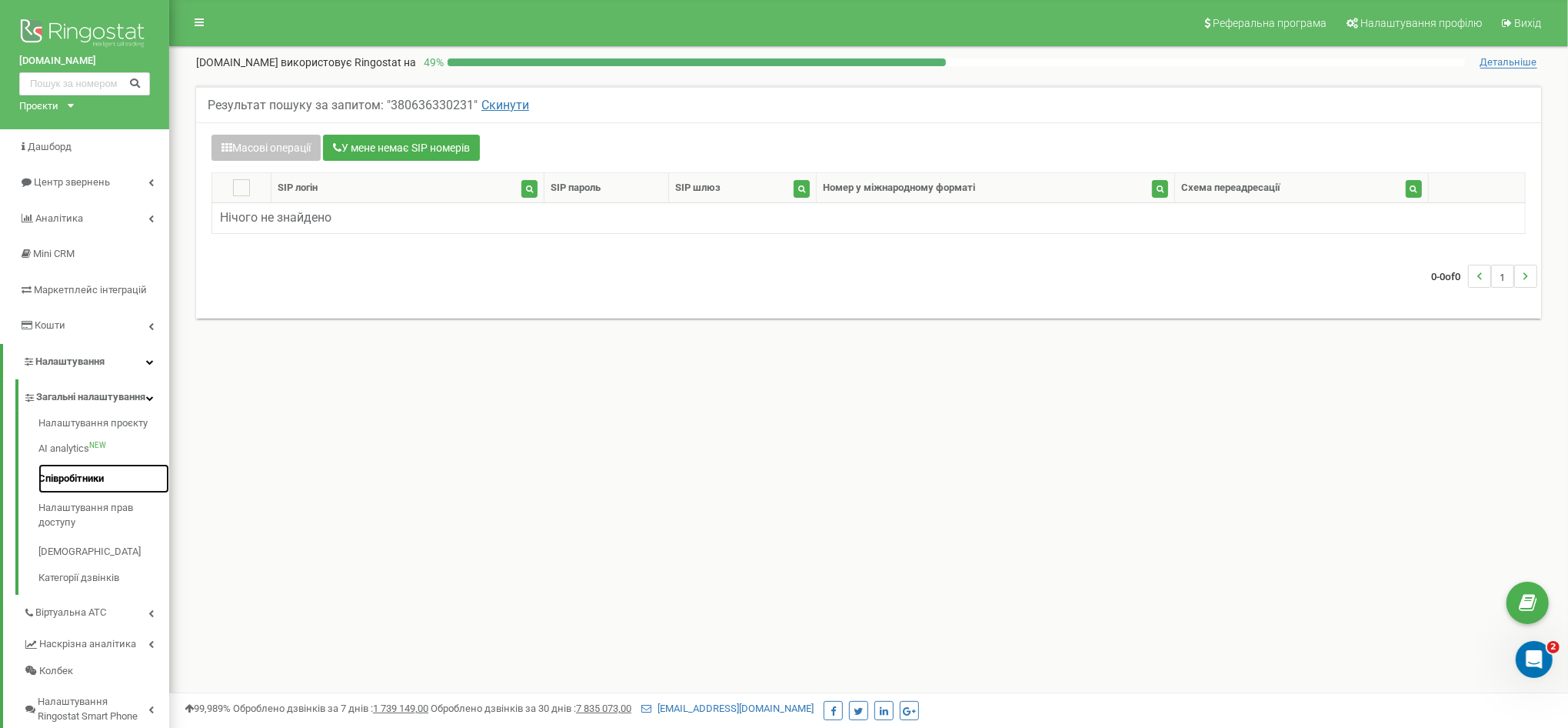
click at [86, 485] on link "Співробітники" at bounding box center [104, 479] width 131 height 30
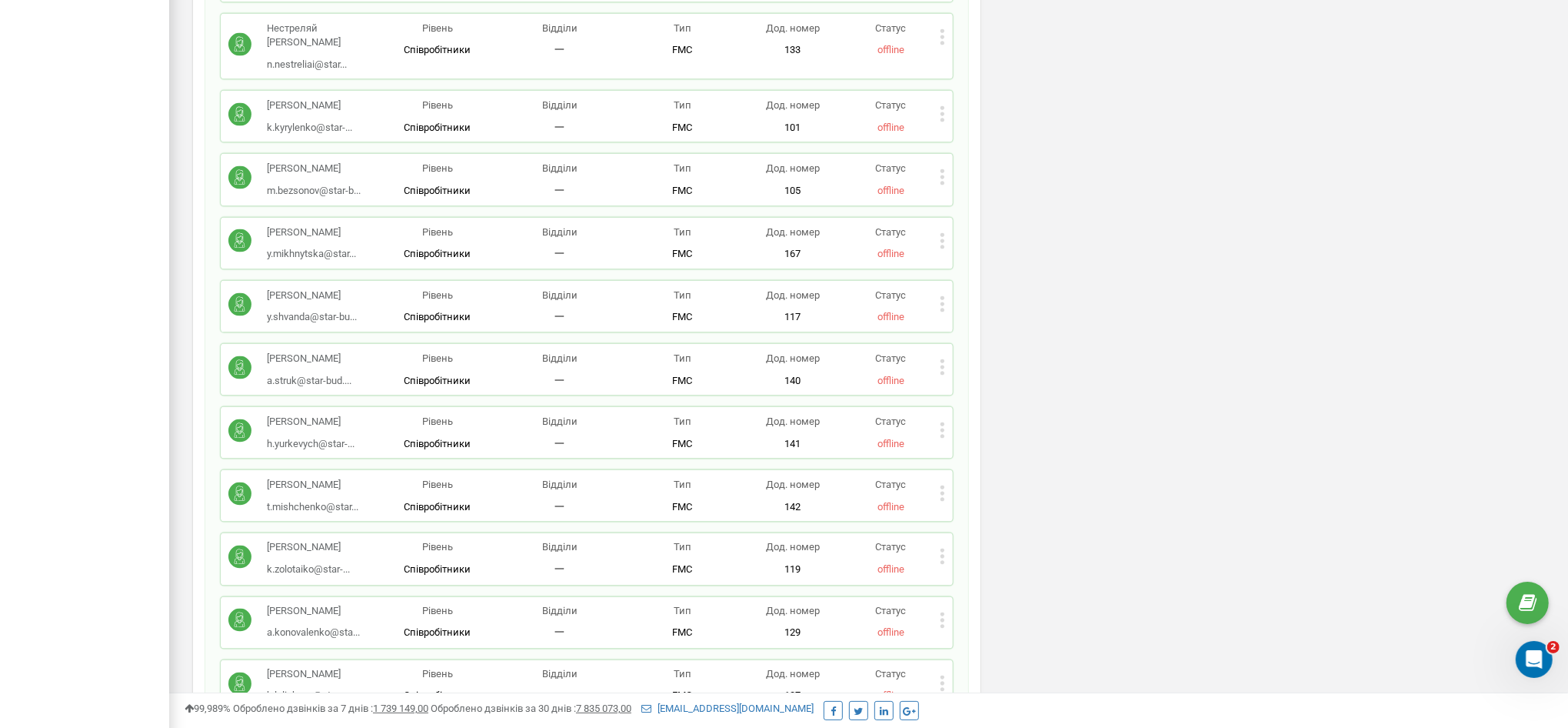
scroll to position [2212, 0]
click at [946, 231] on icon at bounding box center [942, 239] width 5 height 16
click at [964, 252] on div "Редагувати" at bounding box center [1016, 264] width 152 height 23
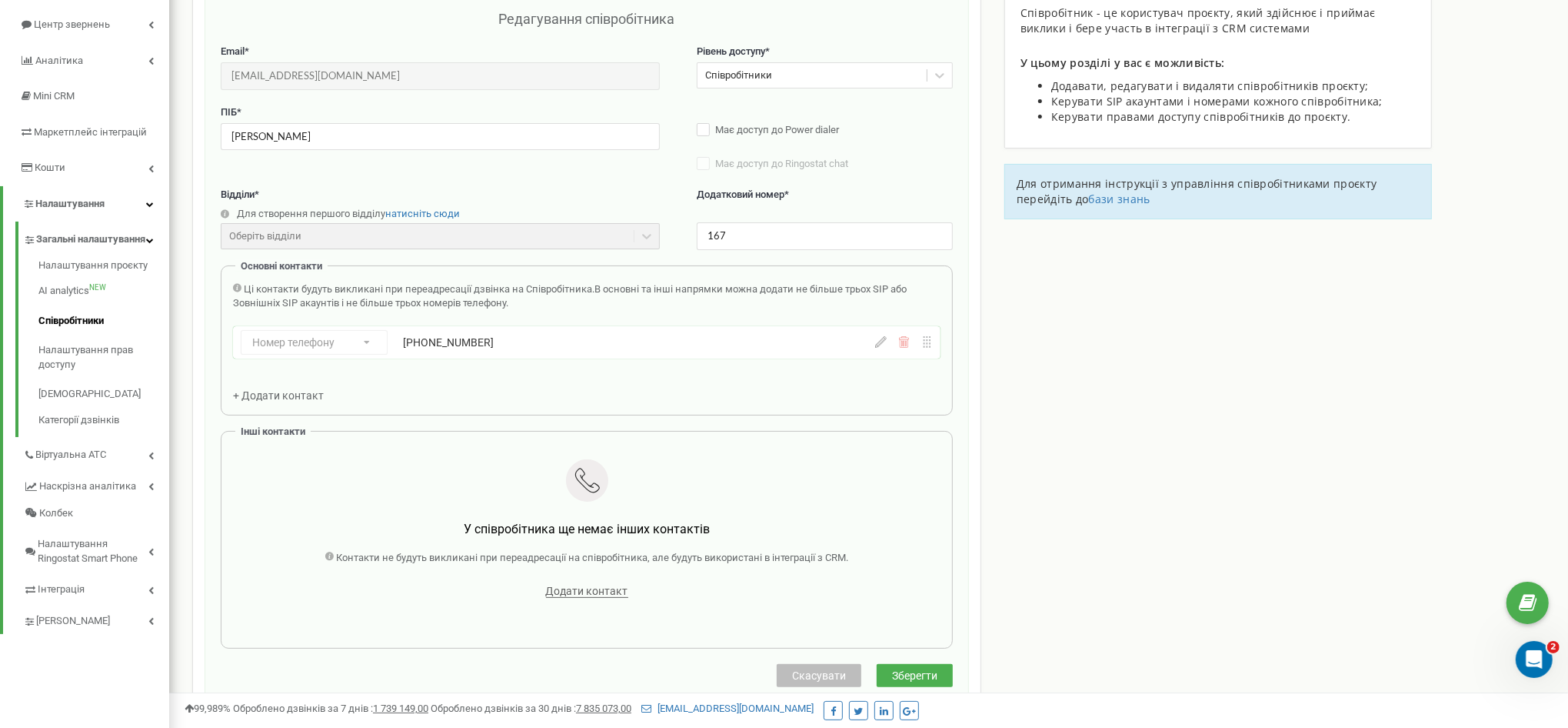
scroll to position [154, 0]
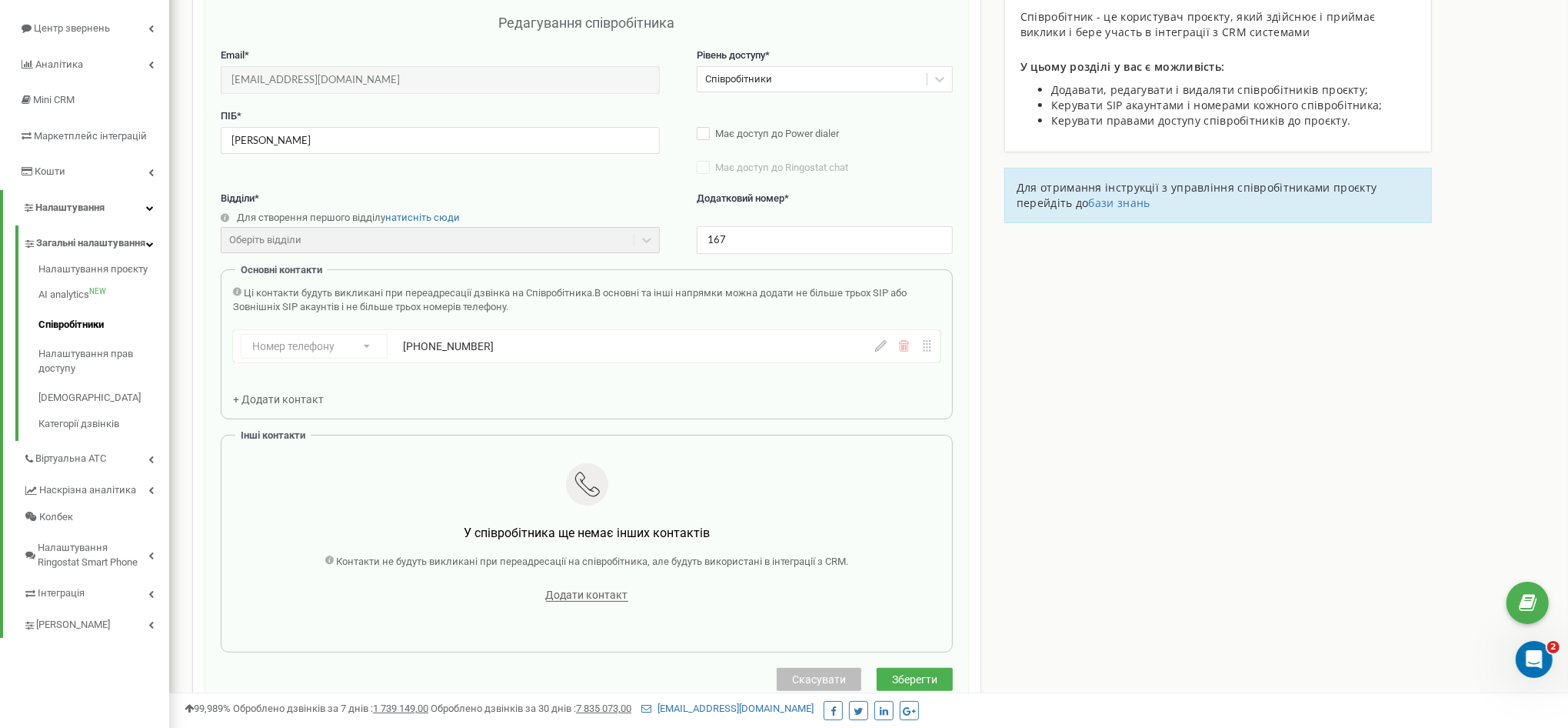
click at [879, 350] on icon at bounding box center [881, 346] width 12 height 12
drag, startPoint x: 589, startPoint y: 347, endPoint x: 451, endPoint y: 336, distance: 138.4
click at [451, 336] on input "+380636332502" at bounding box center [580, 346] width 353 height 24
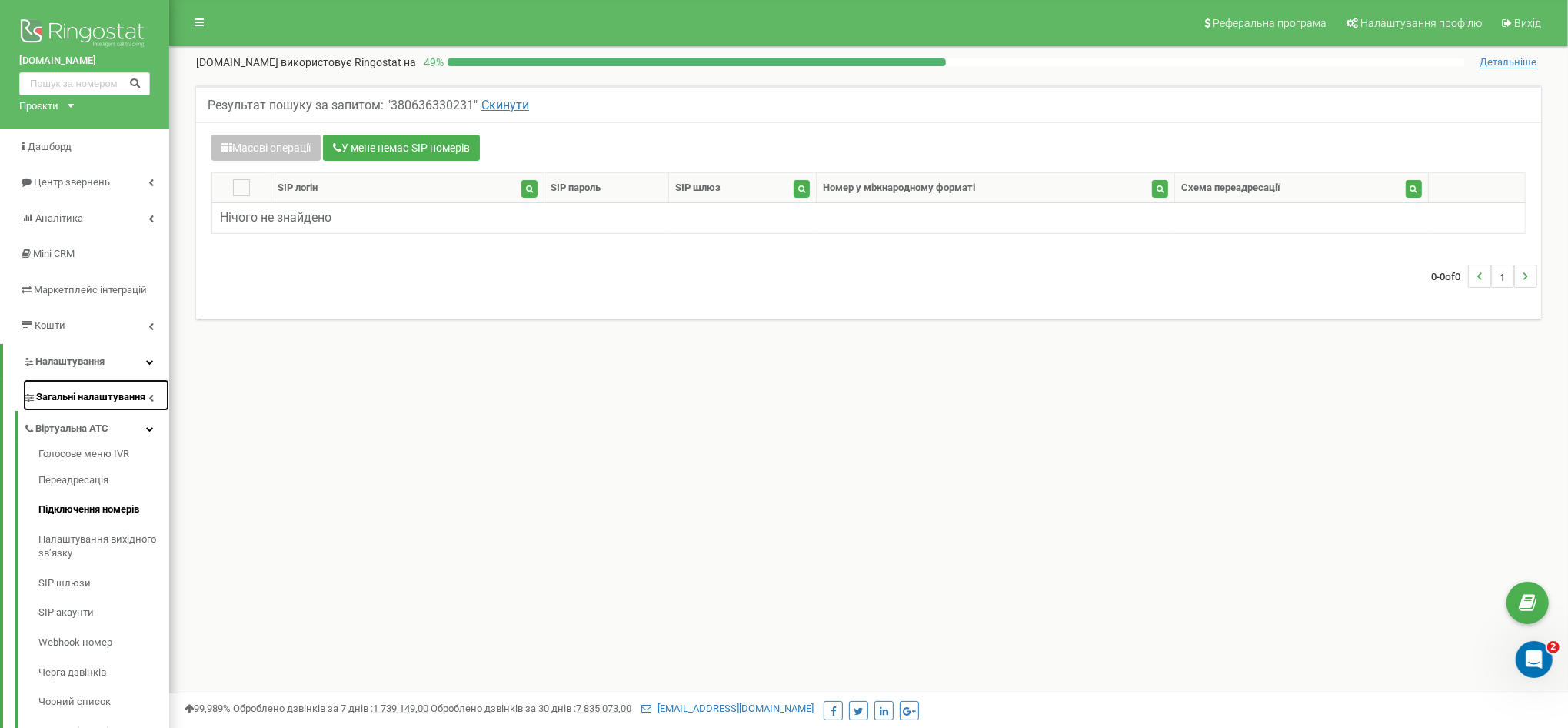
click at [94, 406] on link "Загальні налаштування" at bounding box center [96, 395] width 146 height 32
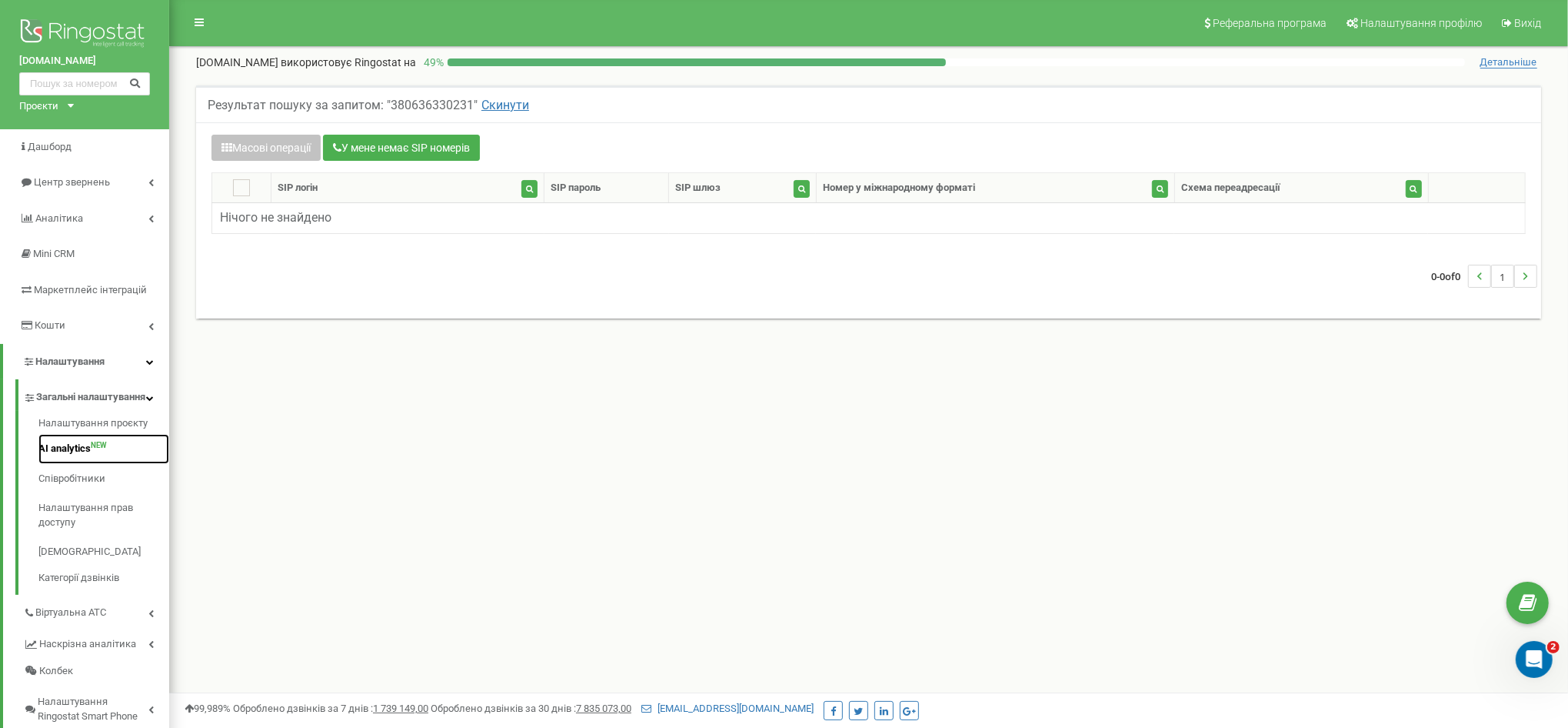
click at [80, 464] on link "AI analytics NEW" at bounding box center [104, 449] width 131 height 30
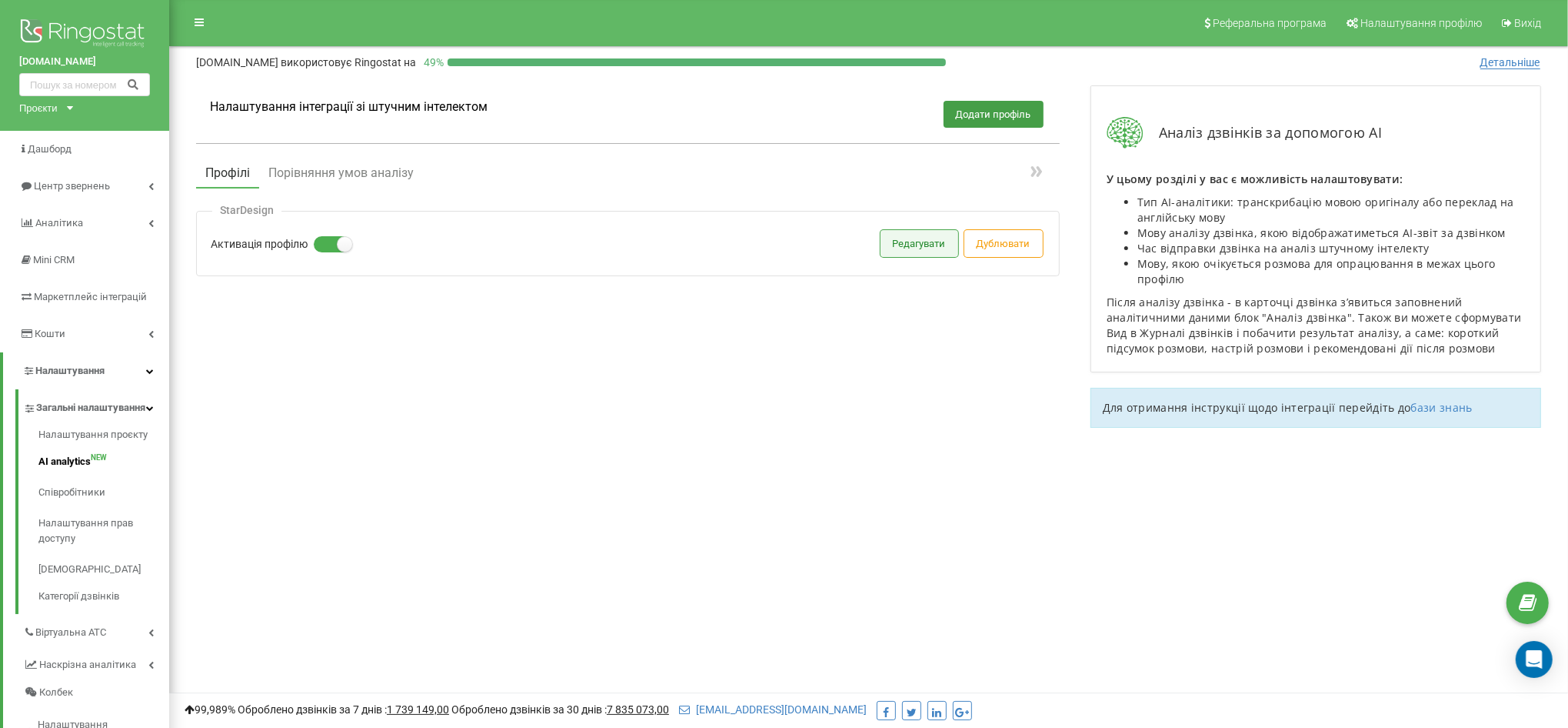
click at [911, 249] on button "Редагувати" at bounding box center [919, 244] width 78 height 27
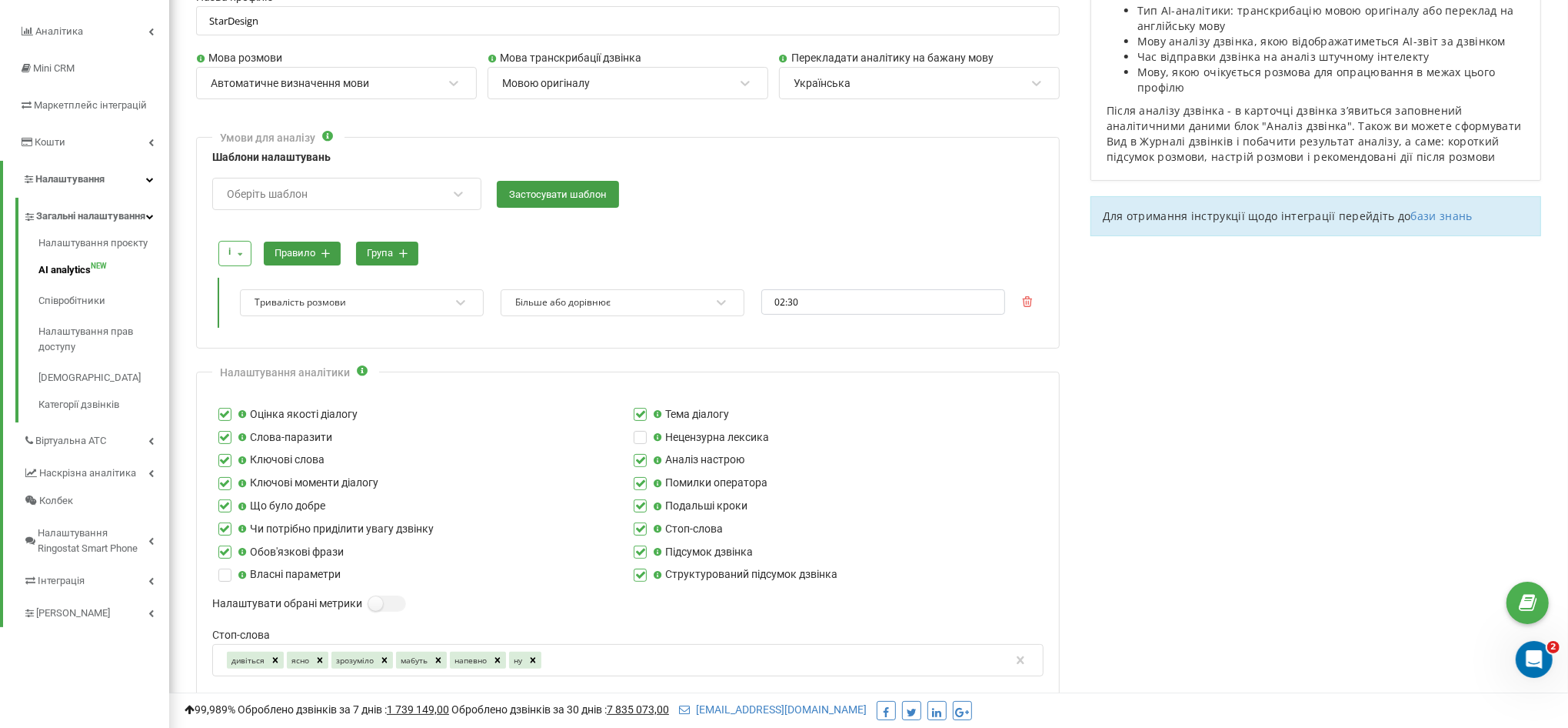
scroll to position [193, 0]
click at [640, 522] on label at bounding box center [641, 522] width 13 height 0
click at [0, 0] on input "Стоп-слова" at bounding box center [0, 0] width 0 height 0
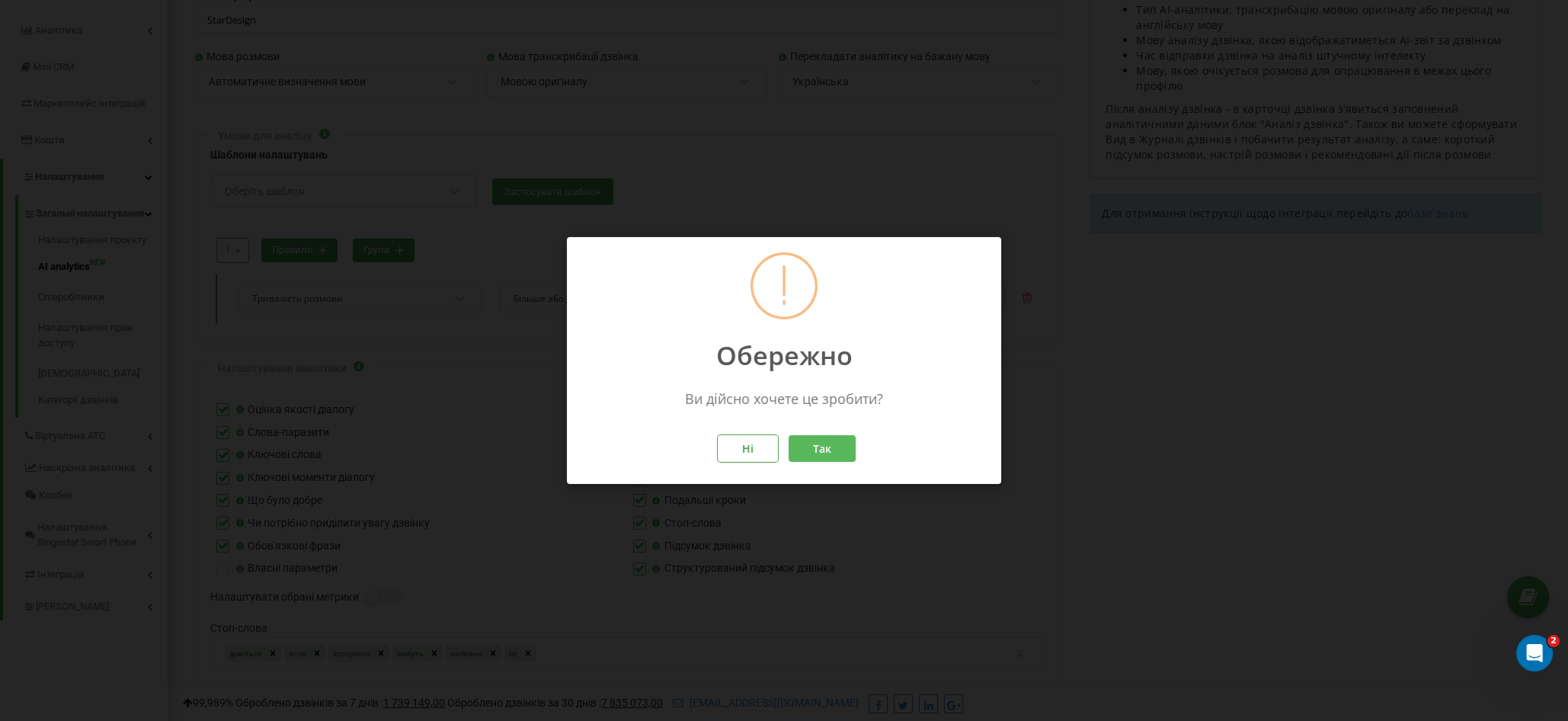
click at [827, 454] on button "Так" at bounding box center [821, 448] width 67 height 27
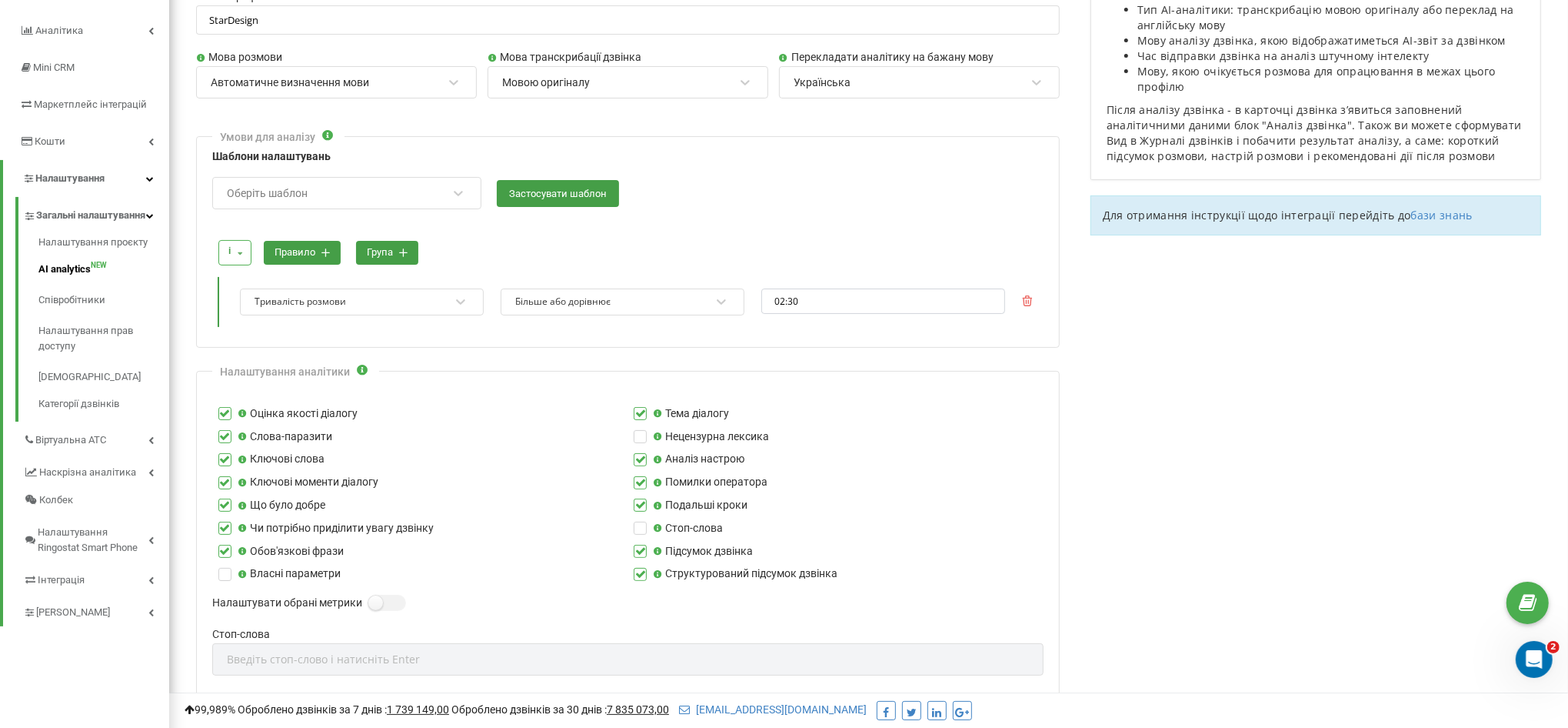
click at [223, 545] on label at bounding box center [225, 545] width 13 height 0
click at [0, 0] on input "Обов'язкові фрази" at bounding box center [0, 0] width 0 height 0
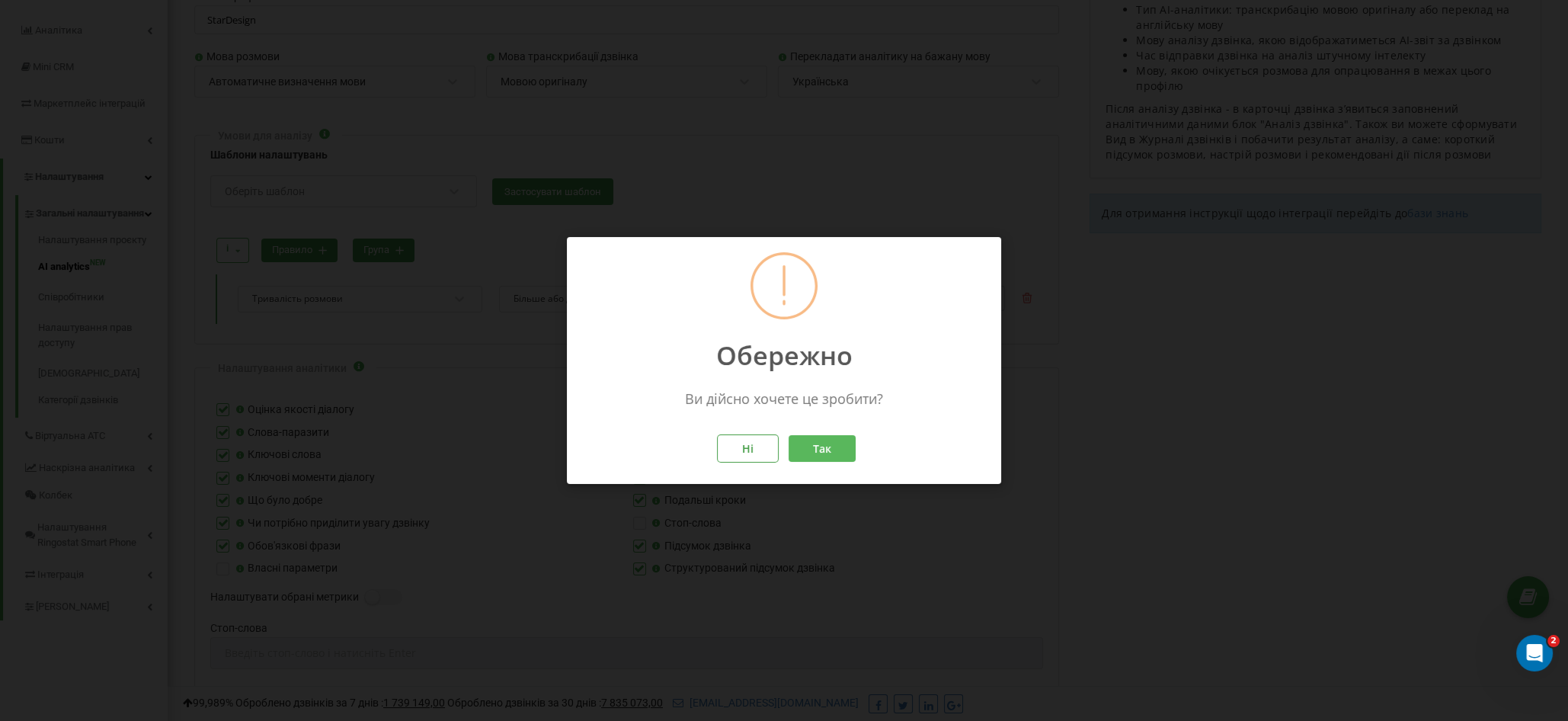
click at [847, 453] on button "Так" at bounding box center [821, 448] width 67 height 27
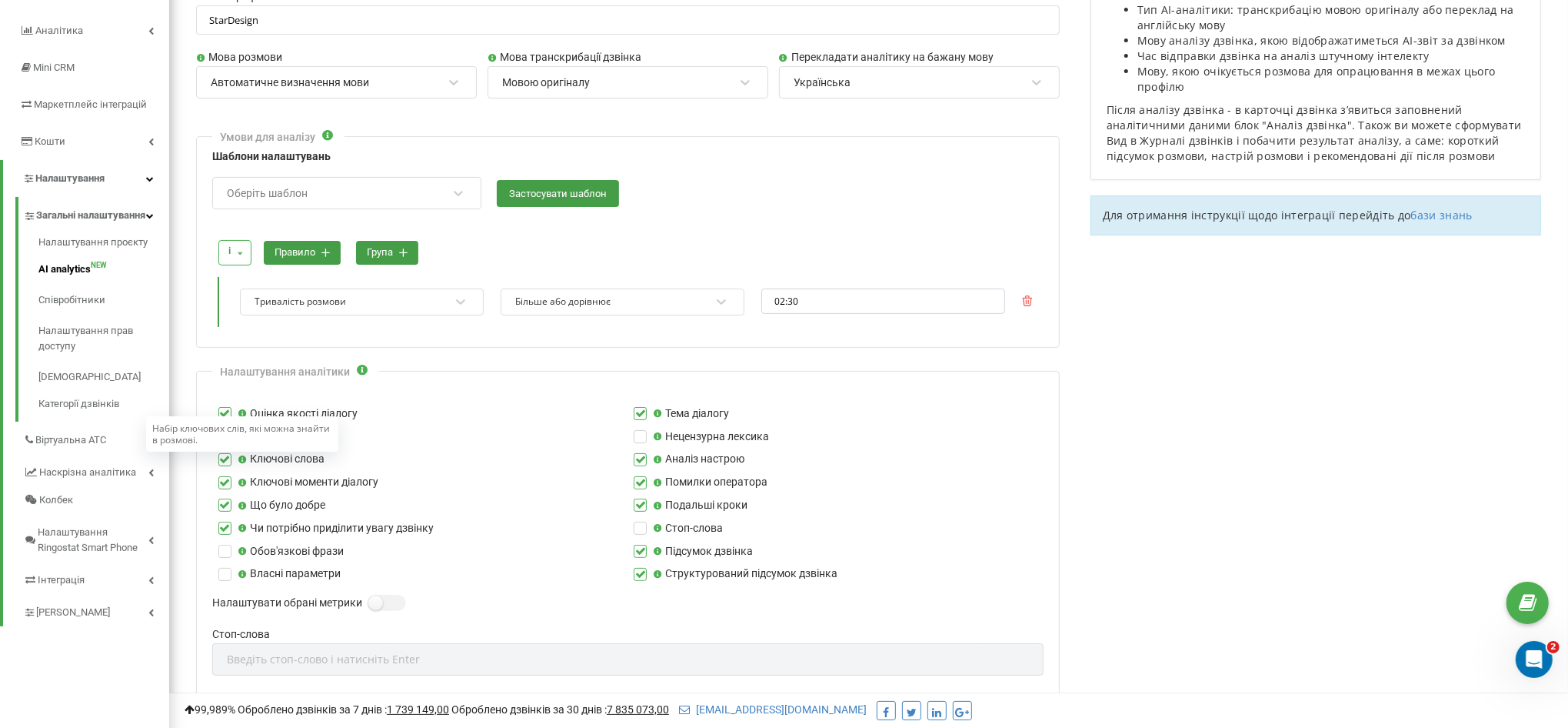
click at [232, 453] on div "Ключові слова" at bounding box center [420, 459] width 415 height 17
click at [220, 453] on label at bounding box center [225, 453] width 13 height 0
click at [0, 0] on input "Ключові слова" at bounding box center [0, 0] width 0 height 0
click at [224, 430] on label at bounding box center [225, 430] width 13 height 0
click at [0, 0] on input "Слова-паразити" at bounding box center [0, 0] width 0 height 0
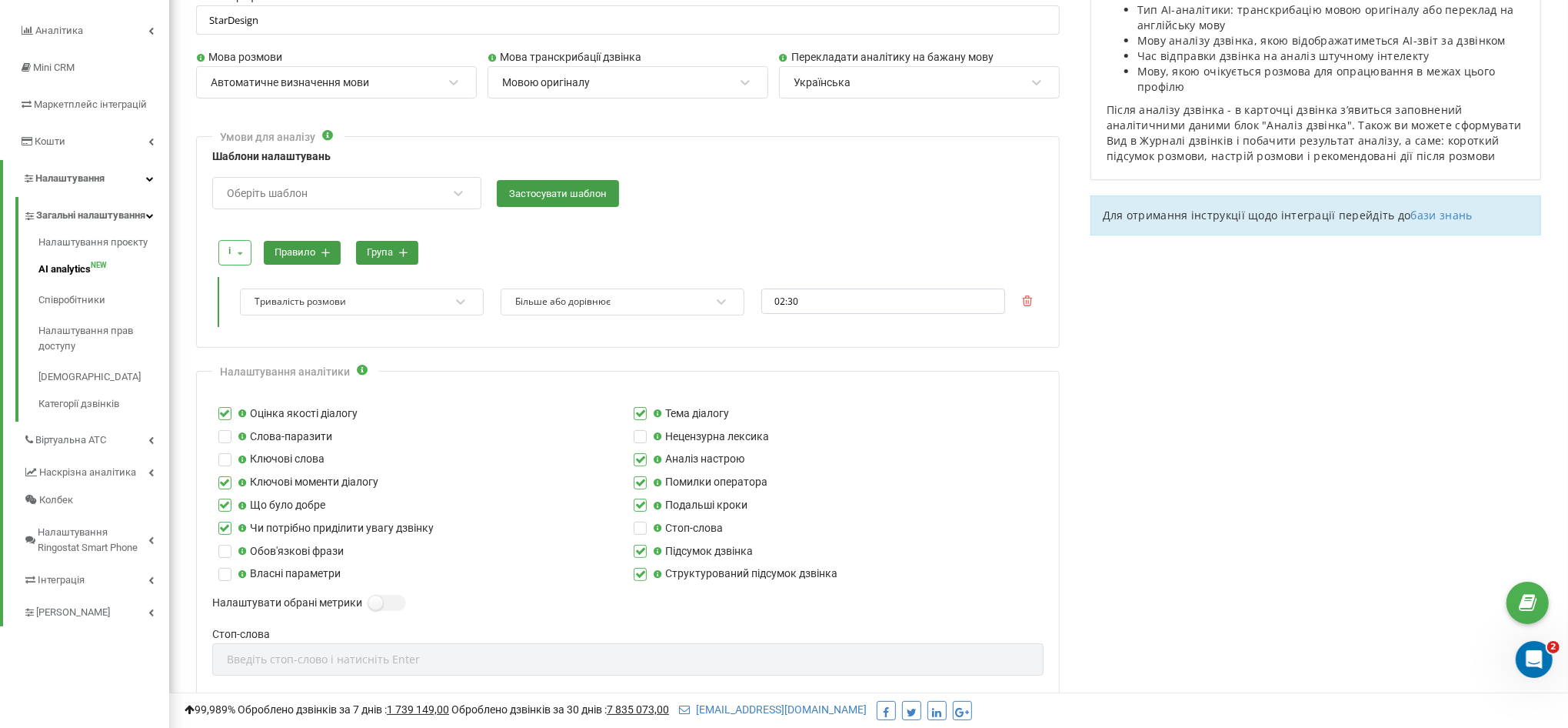
click at [636, 453] on label at bounding box center [641, 453] width 13 height 0
click at [0, 0] on input "Аналіз настрою" at bounding box center [0, 0] width 0 height 0
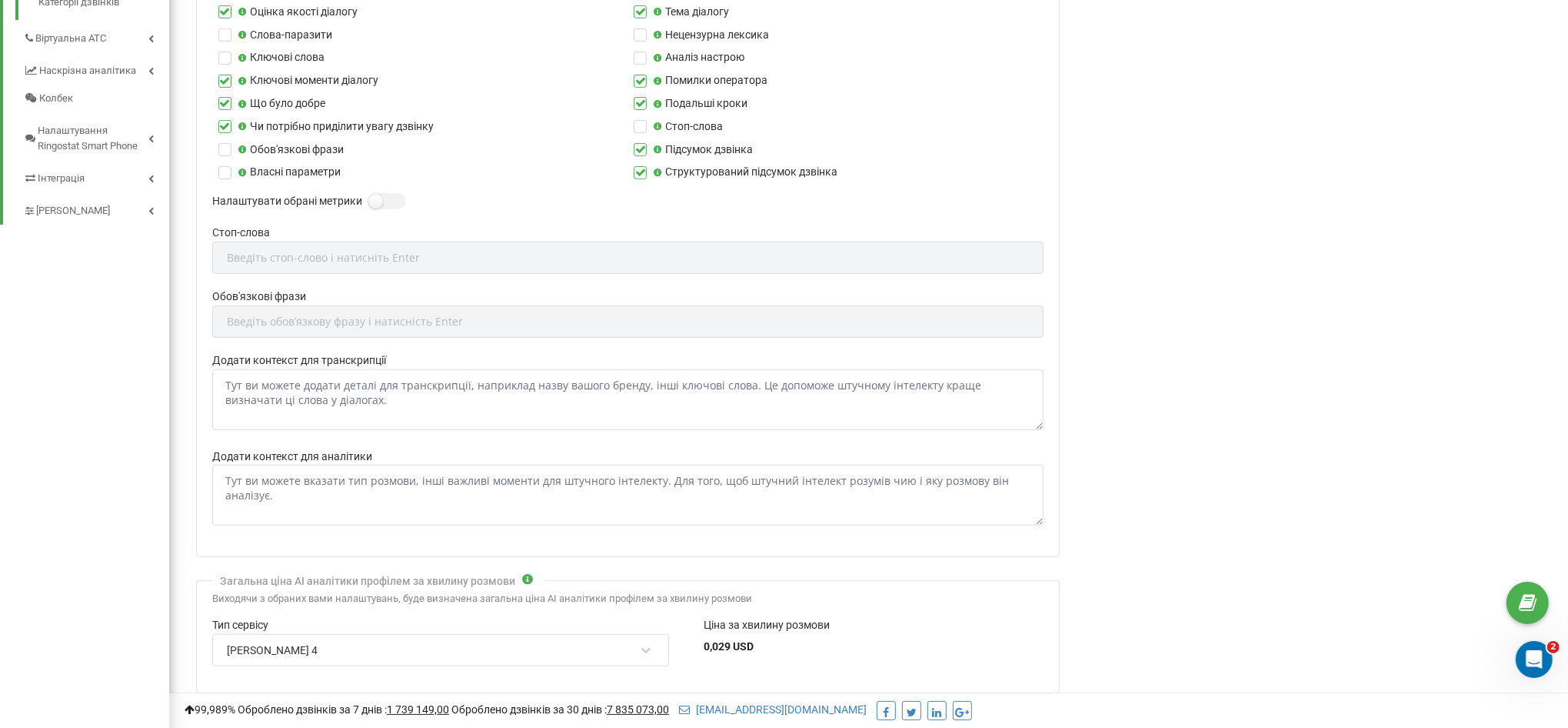
scroll to position [735, 0]
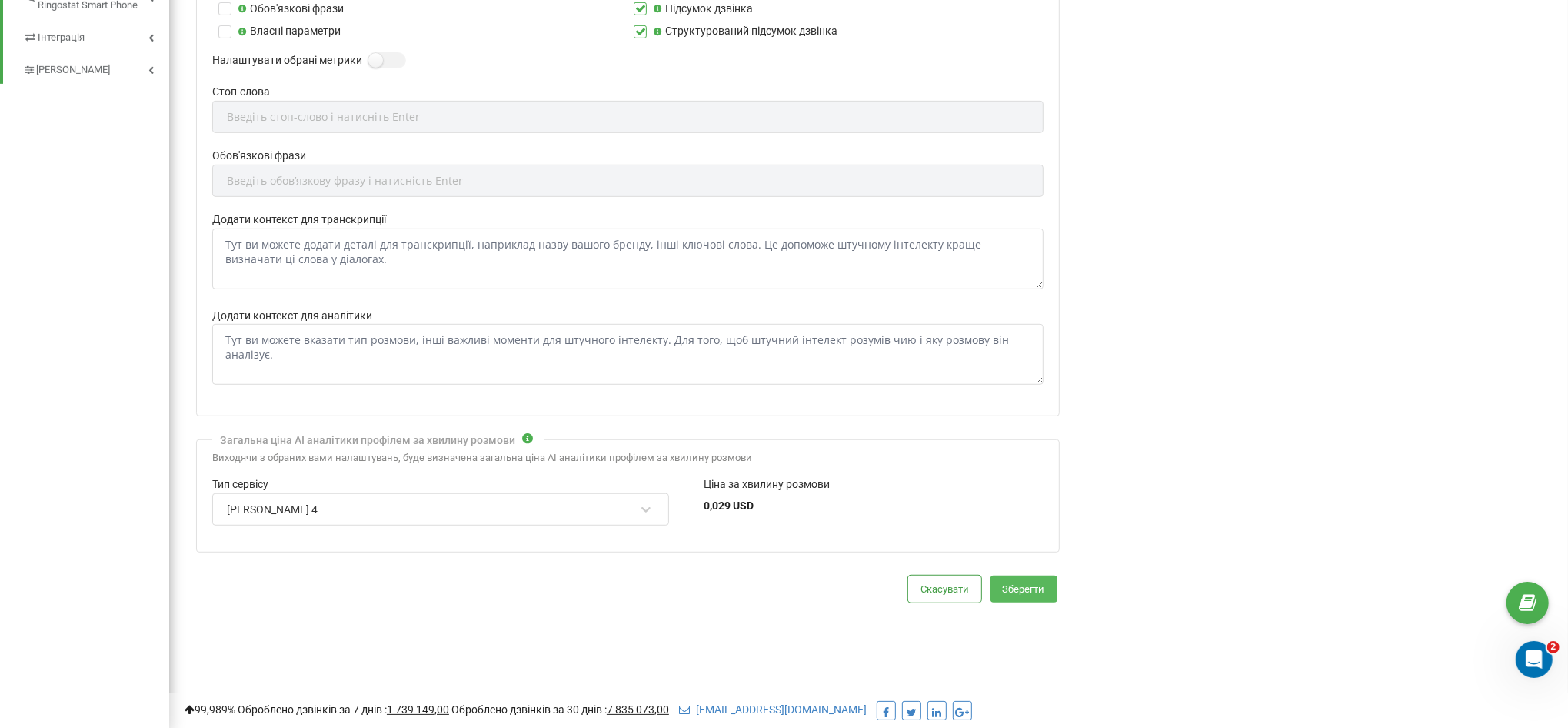
click at [1031, 591] on button "Зберегти" at bounding box center [1024, 589] width 67 height 27
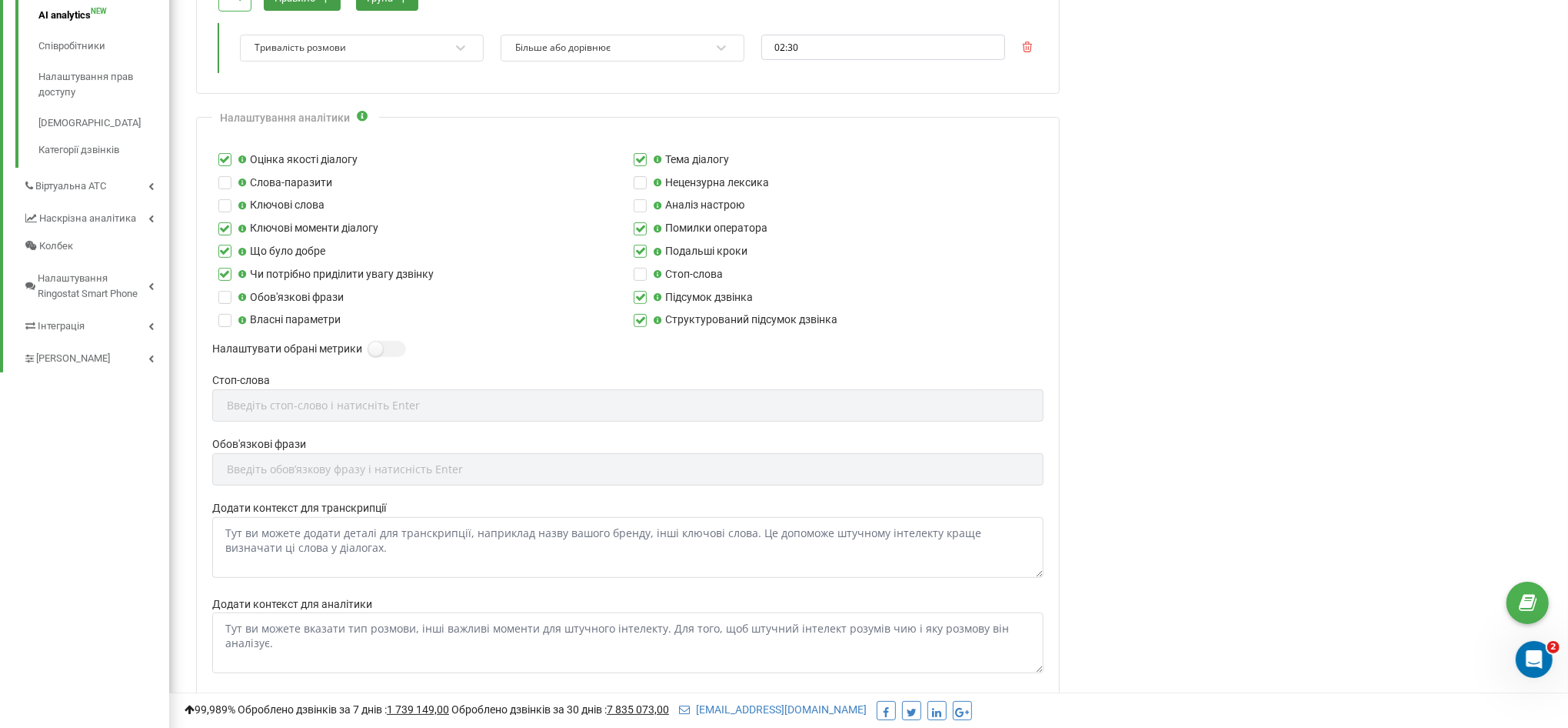
scroll to position [313, 0]
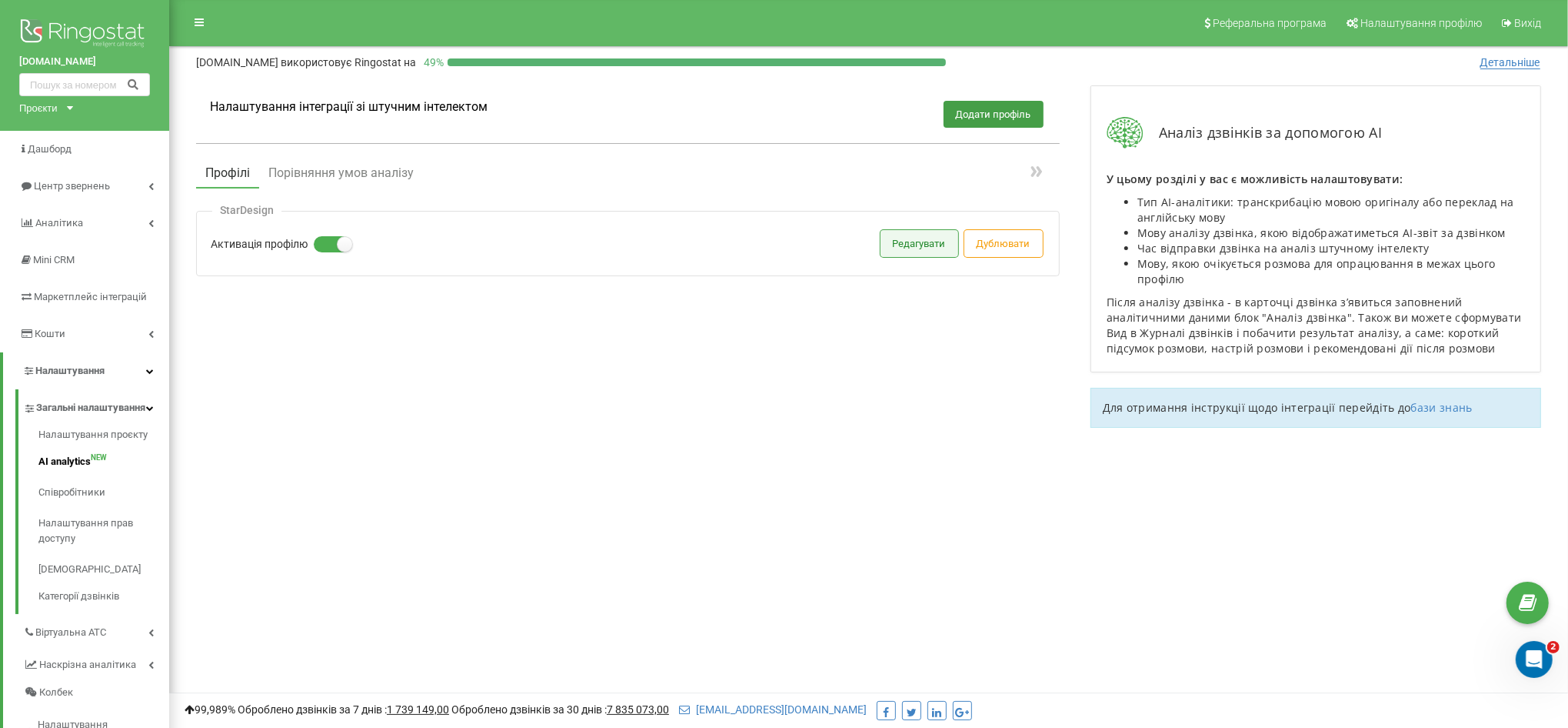
click at [880, 237] on button "Редагувати" at bounding box center [919, 244] width 78 height 27
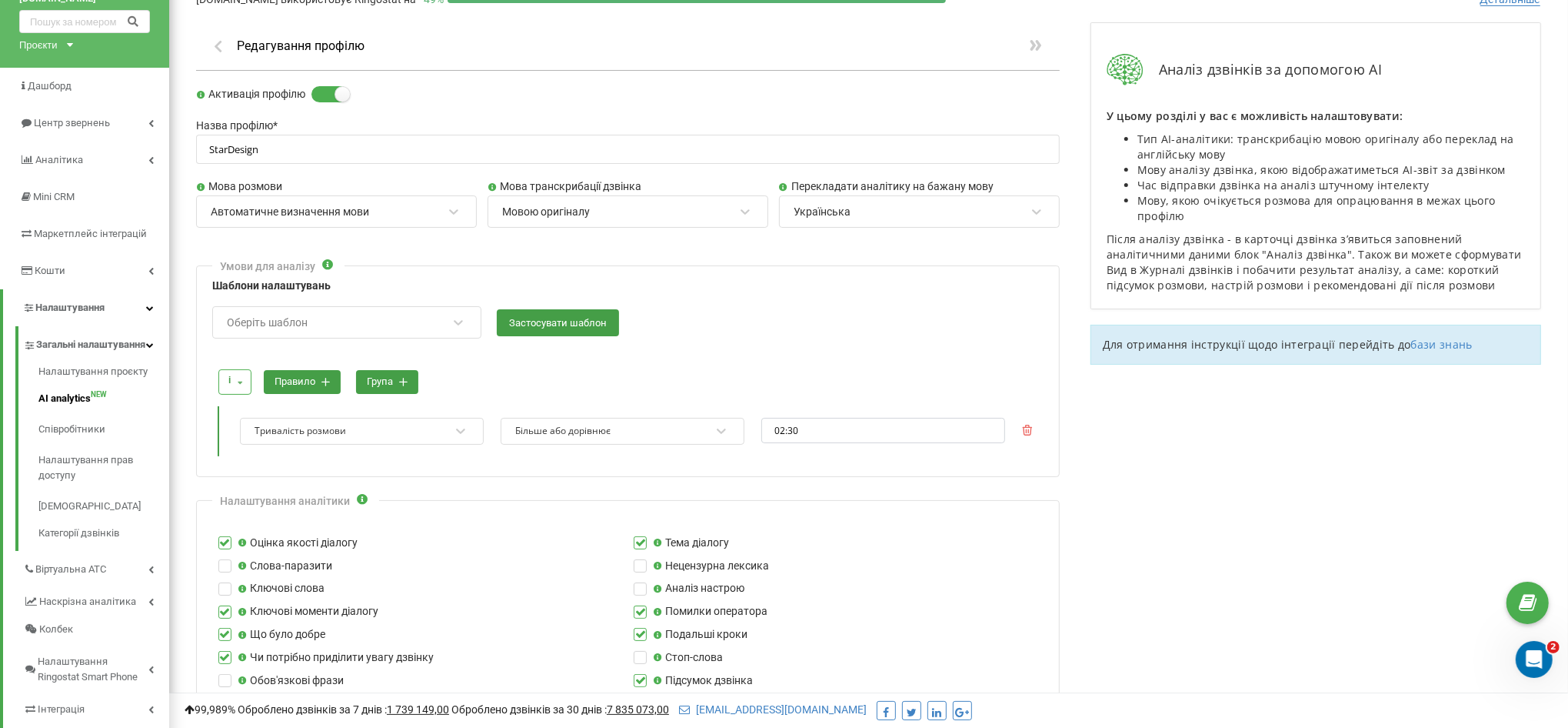
scroll to position [193, 0]
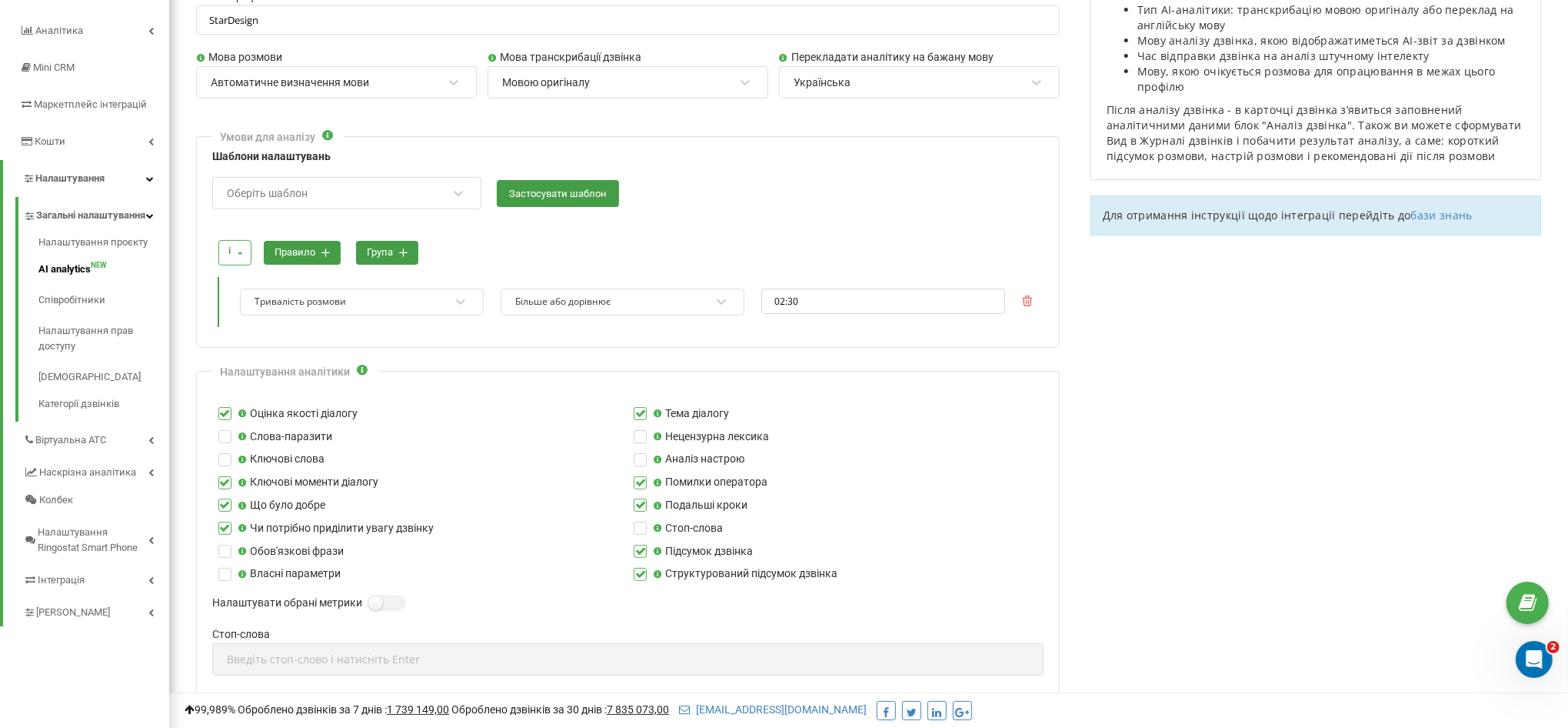
click at [640, 568] on label at bounding box center [641, 568] width 13 height 0
click at [0, 0] on input "Структурований підсумок дзвінка" at bounding box center [0, 0] width 0 height 0
click at [640, 545] on label at bounding box center [641, 545] width 13 height 0
click at [0, 0] on input "Підсумок дзвінка" at bounding box center [0, 0] width 0 height 0
click at [644, 568] on label at bounding box center [641, 568] width 13 height 0
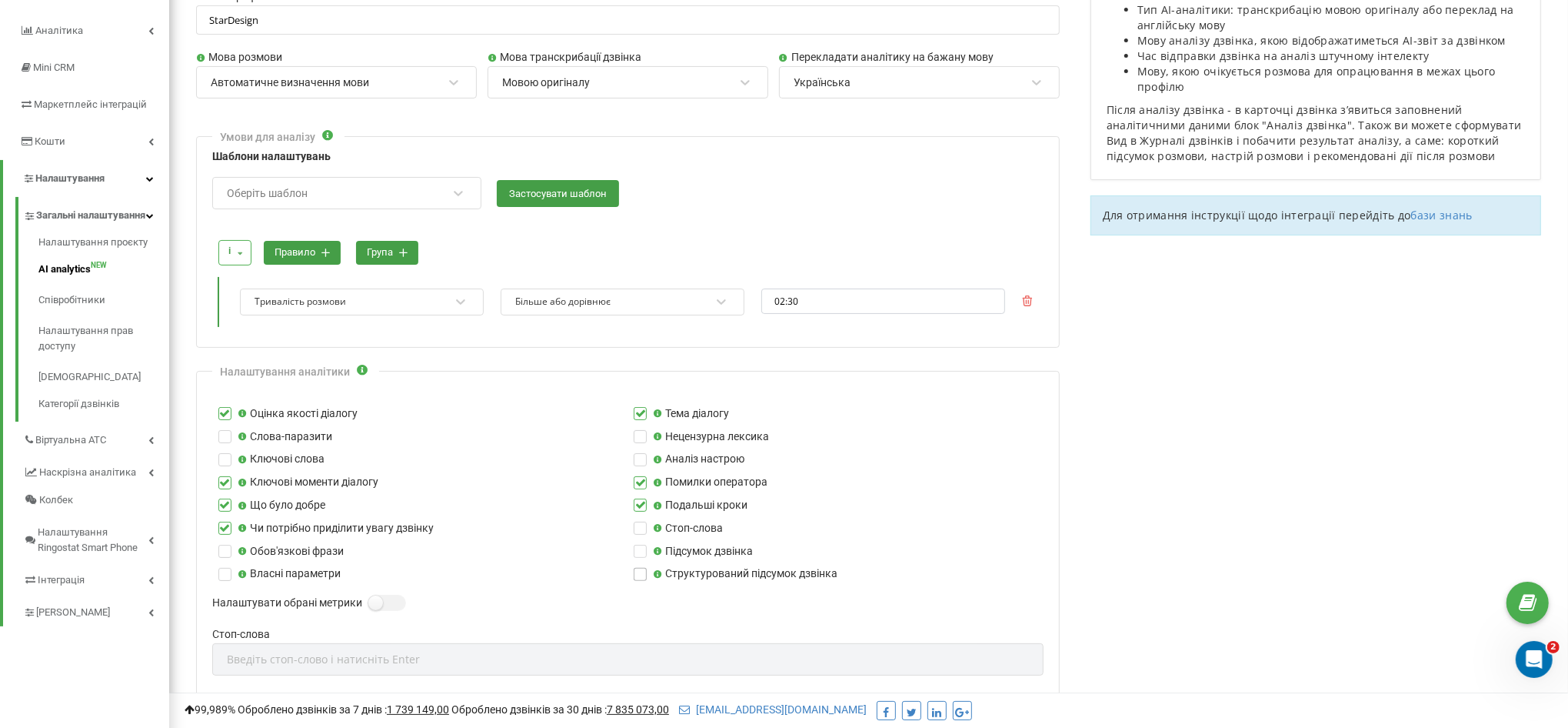
click at [0, 0] on input "Структурований підсумок дзвінка" at bounding box center [0, 0] width 0 height 0
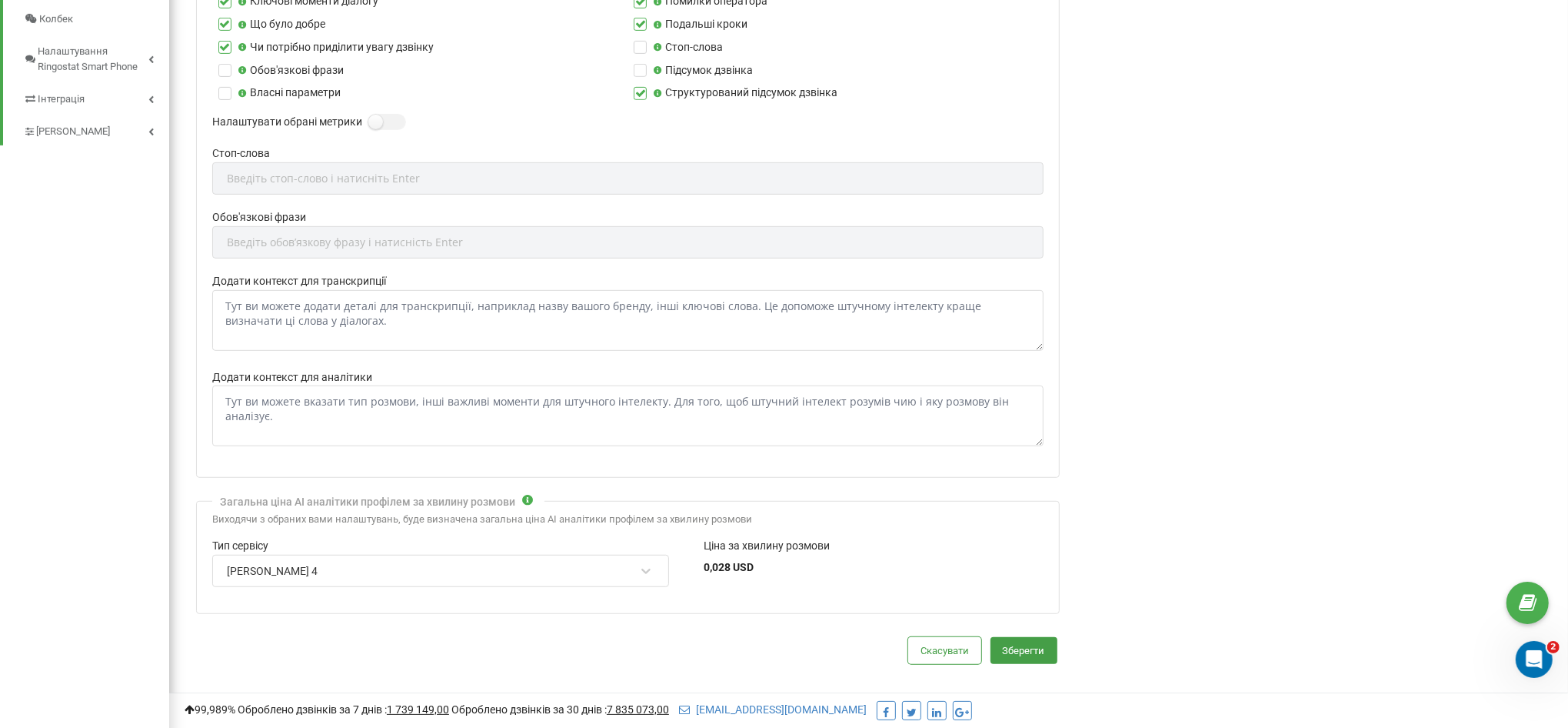
scroll to position [385, 0]
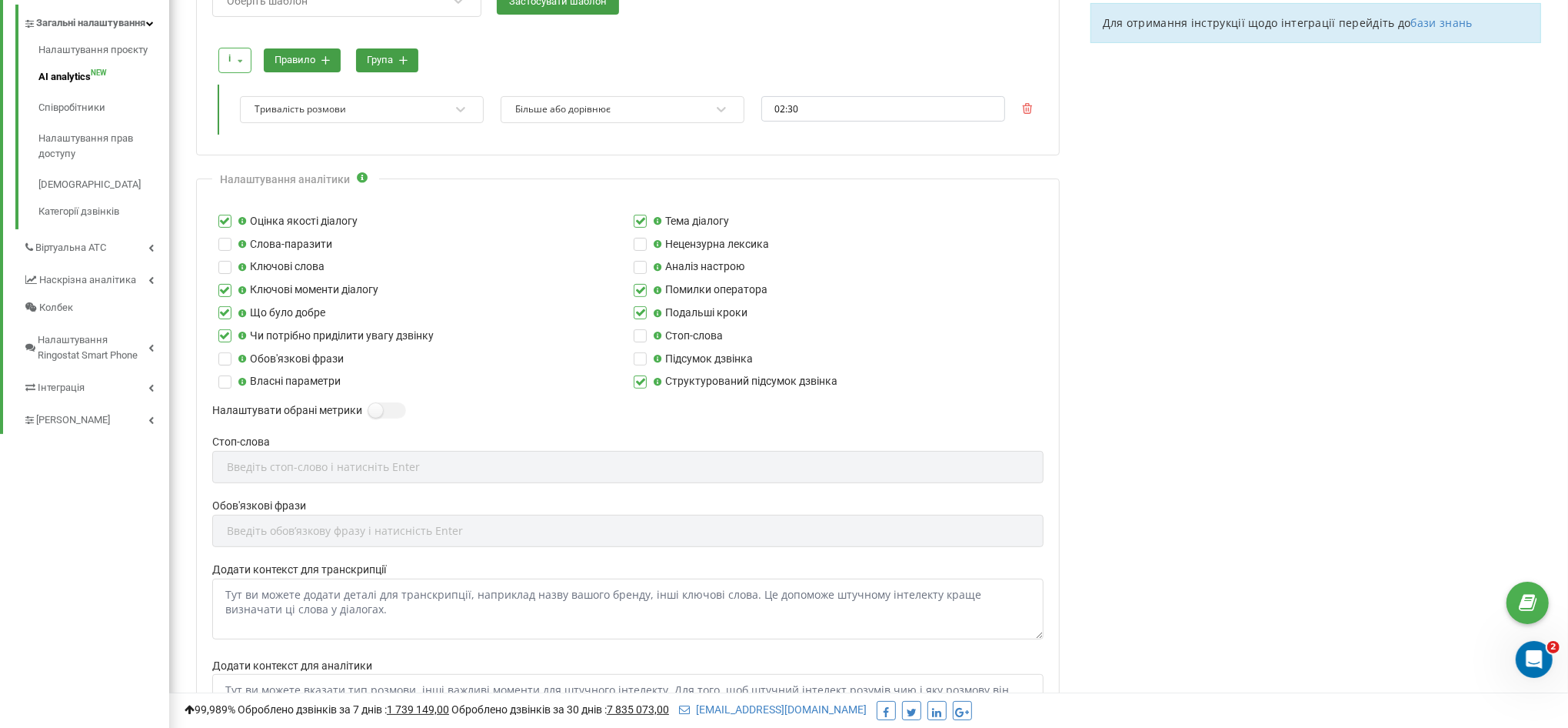
click at [715, 351] on label "Підсумок дзвінка" at bounding box center [703, 359] width 100 height 17
click at [0, 0] on input "Підсумок дзвінка" at bounding box center [0, 0] width 0 height 0
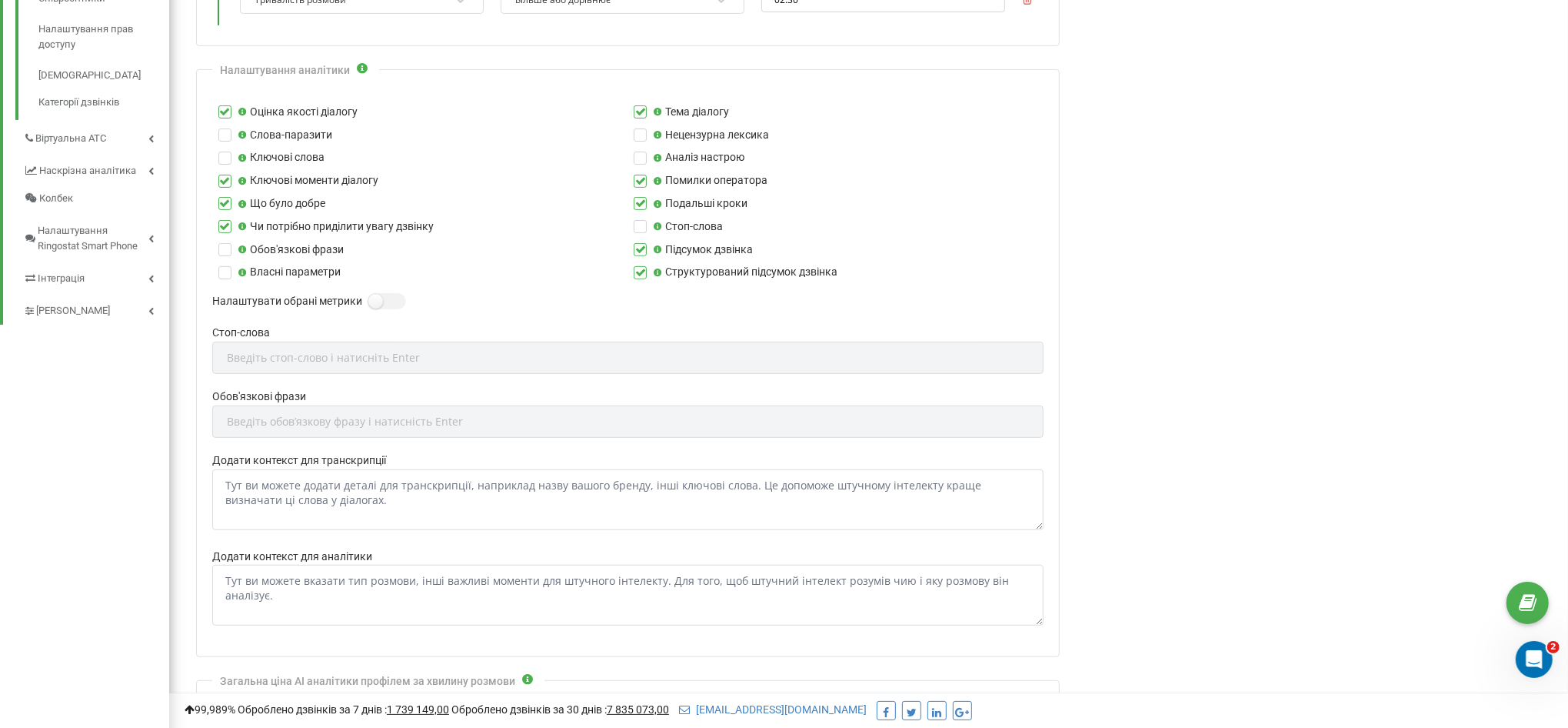
scroll to position [447, 0]
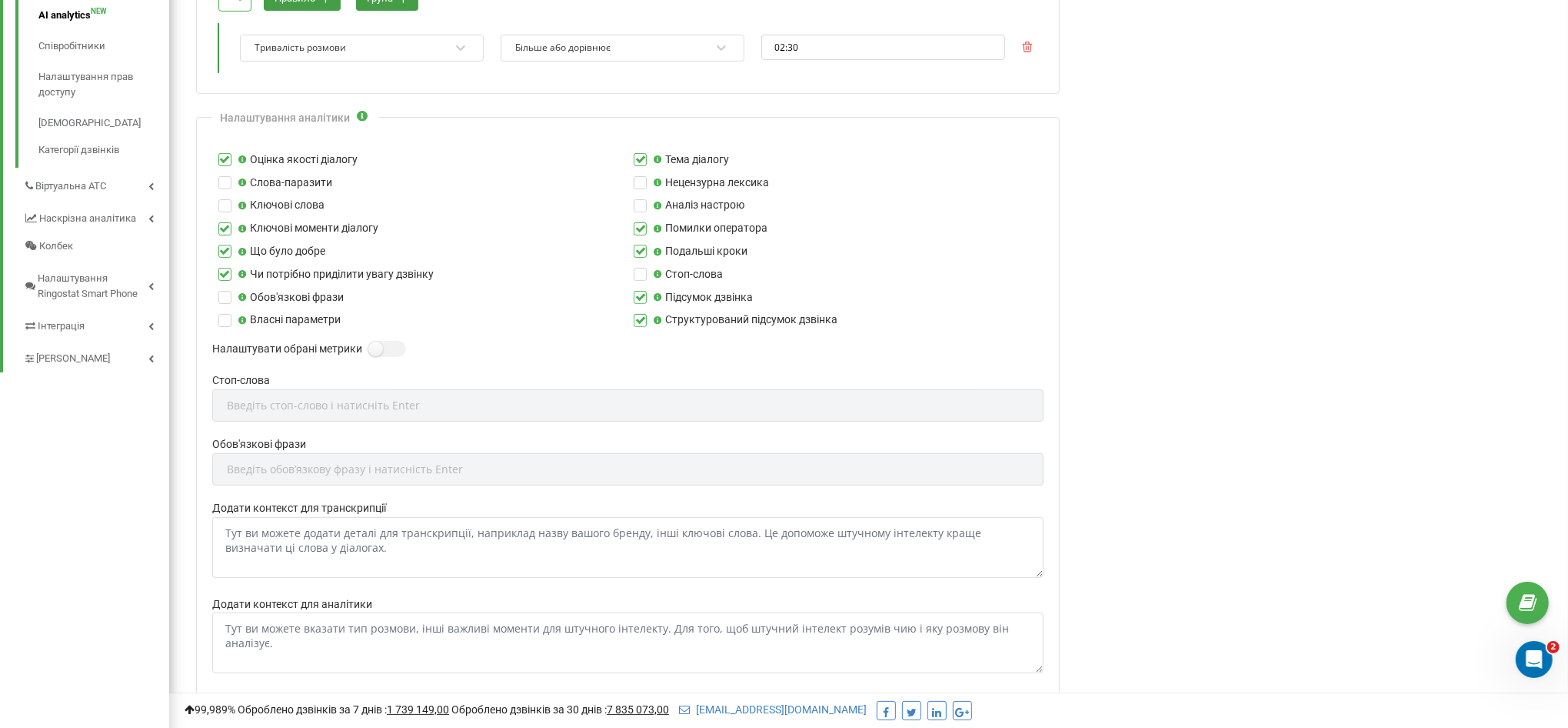
click at [689, 297] on label "Підсумок дзвінка" at bounding box center [703, 297] width 100 height 17
click at [0, 0] on input "Підсумок дзвінка" at bounding box center [0, 0] width 0 height 0
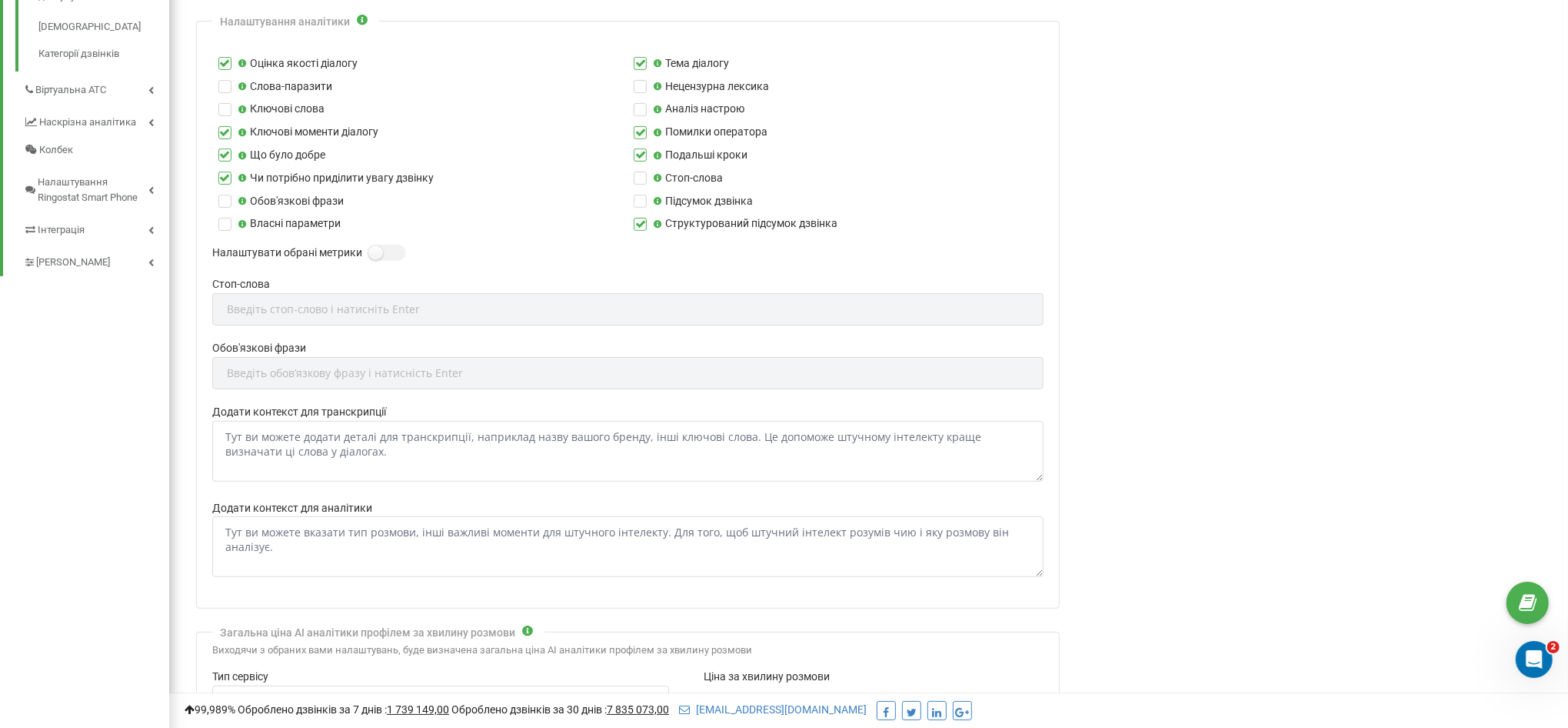
scroll to position [542, 0]
click at [992, 194] on div "Підсумок дзвінка" at bounding box center [835, 202] width 415 height 17
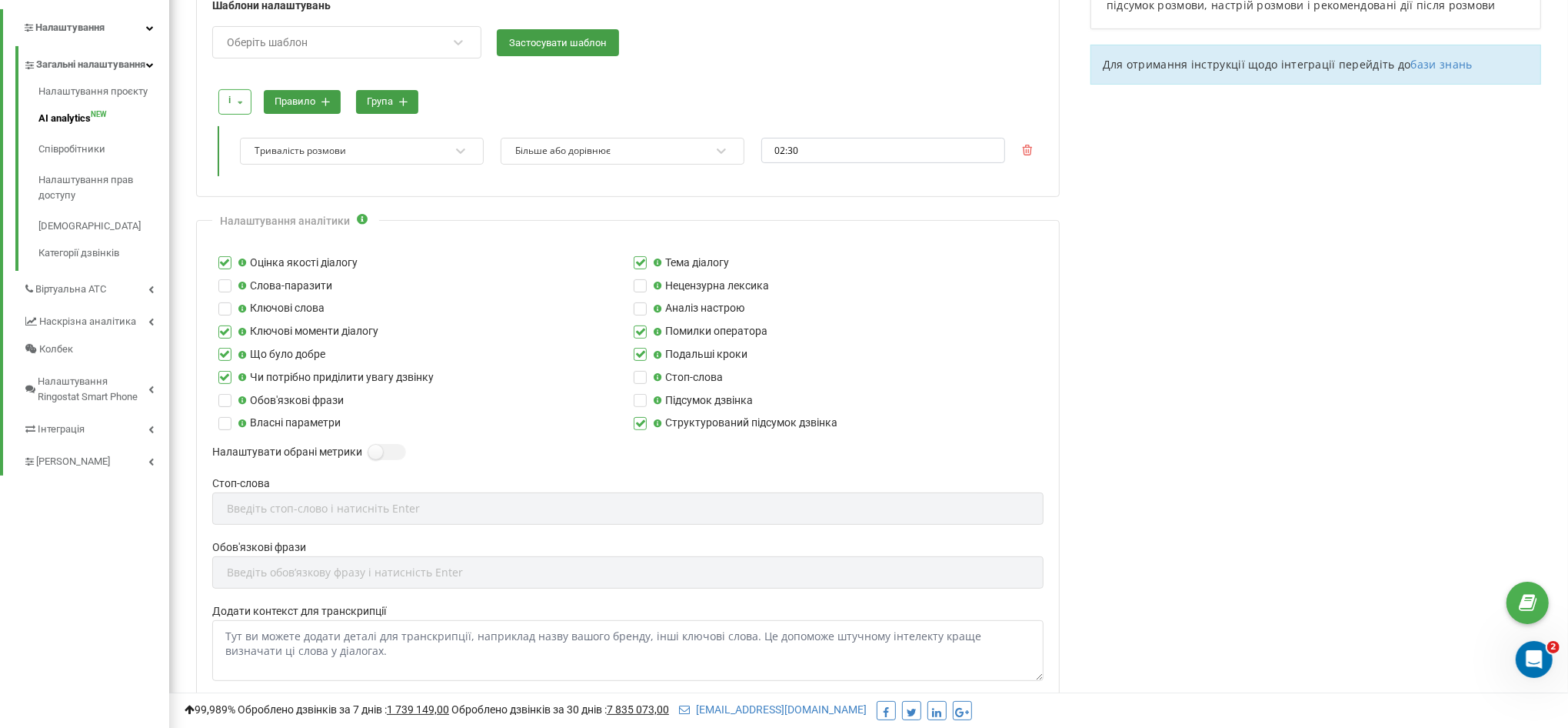
scroll to position [0, 0]
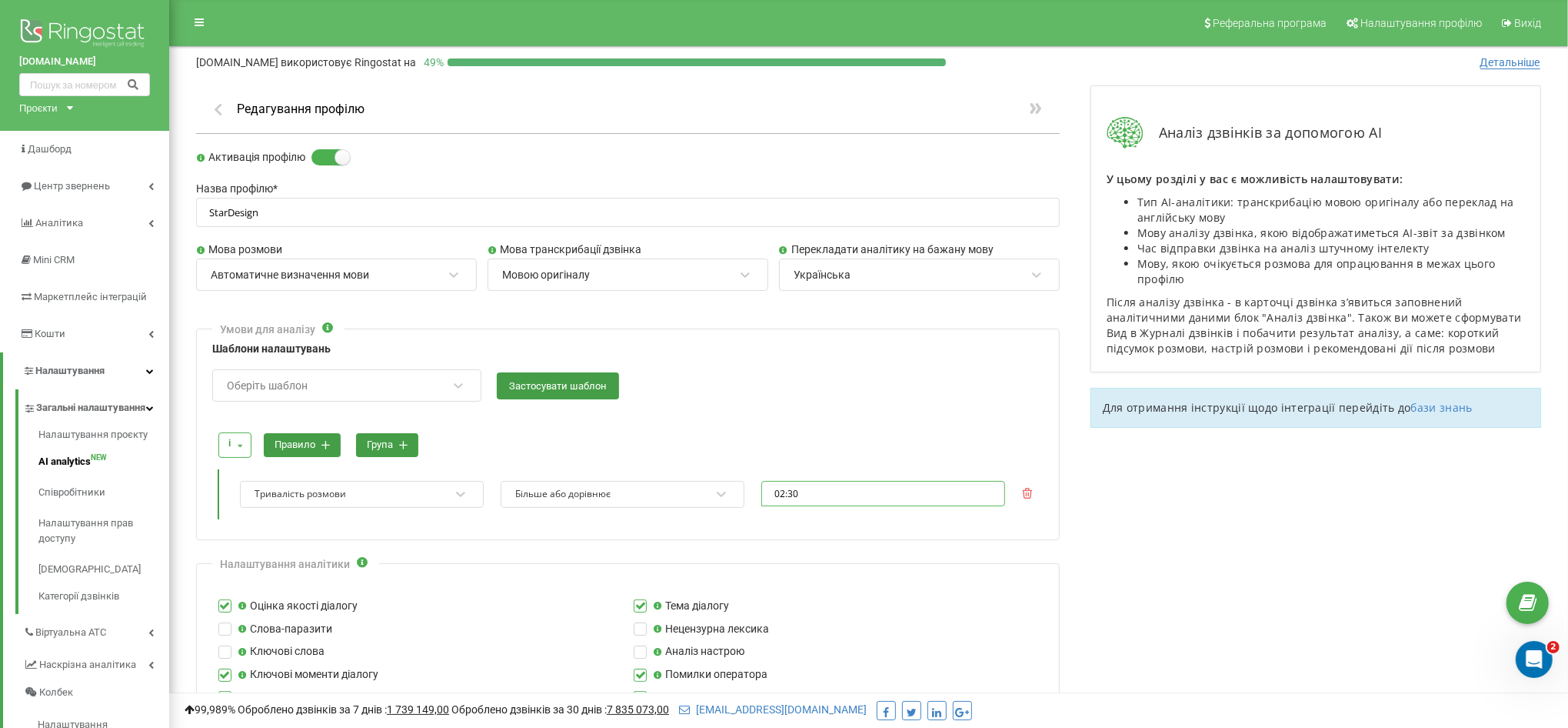
click at [827, 494] on input "02:30" at bounding box center [883, 493] width 244 height 25
click at [823, 519] on li "00" at bounding box center [827, 513] width 43 height 18
type input "02:00"
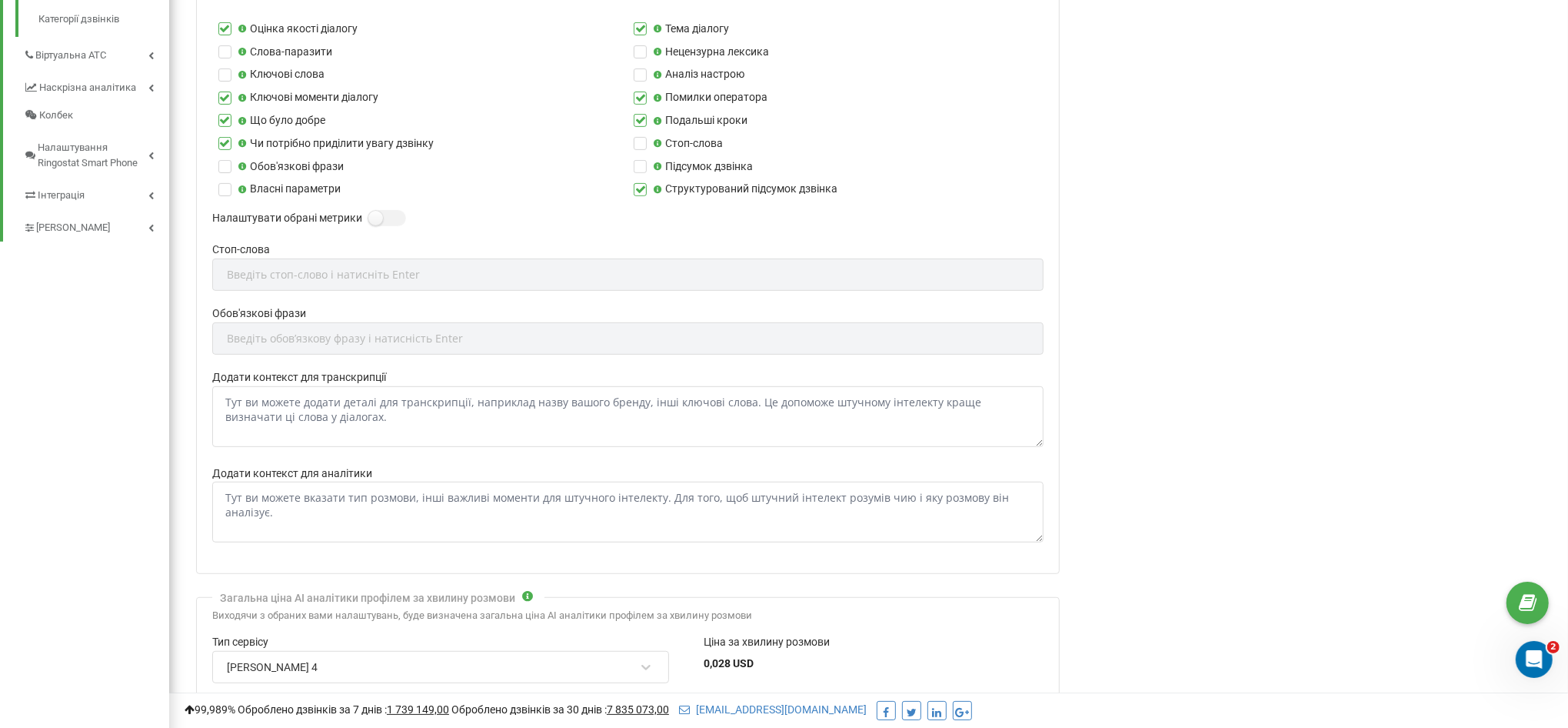
scroll to position [735, 0]
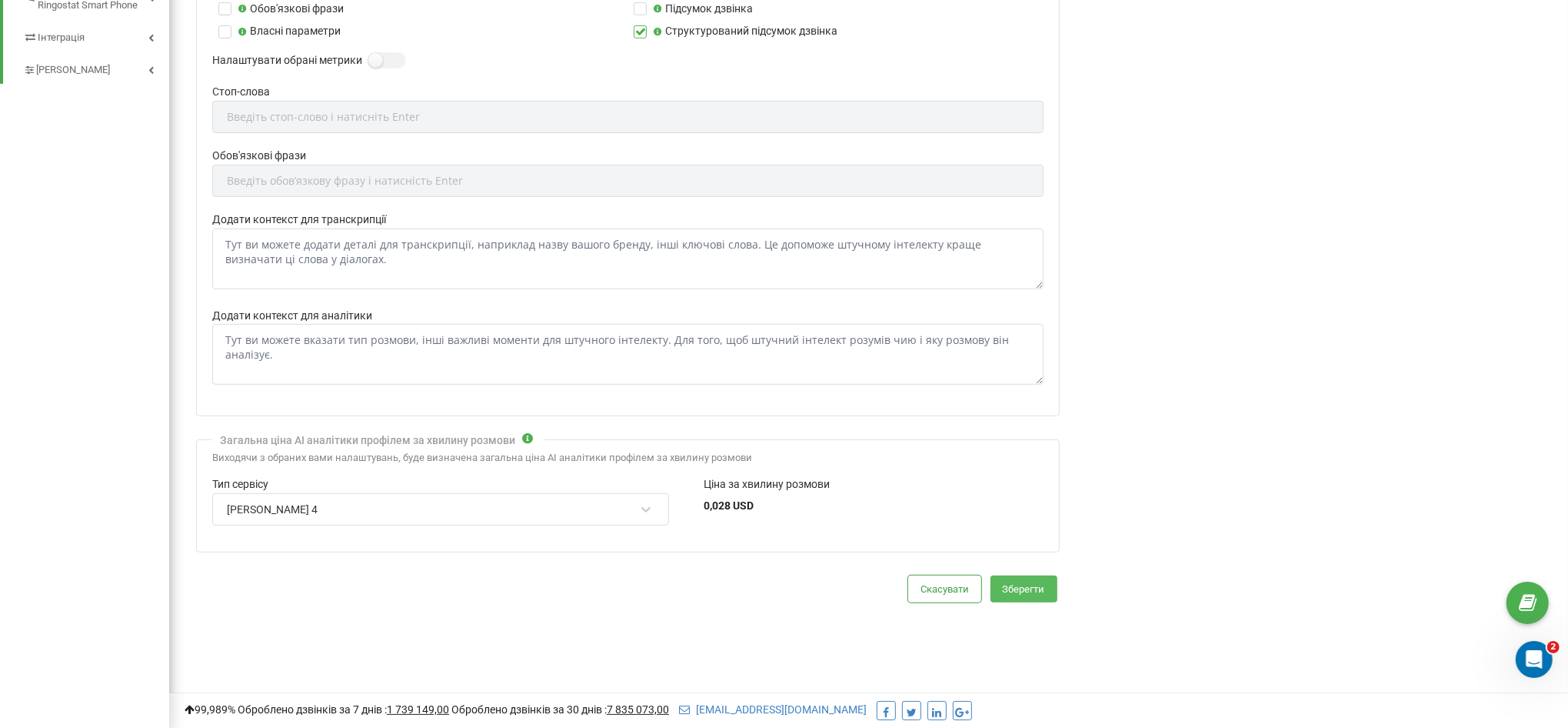
click at [1041, 586] on button "Зберегти" at bounding box center [1024, 589] width 67 height 27
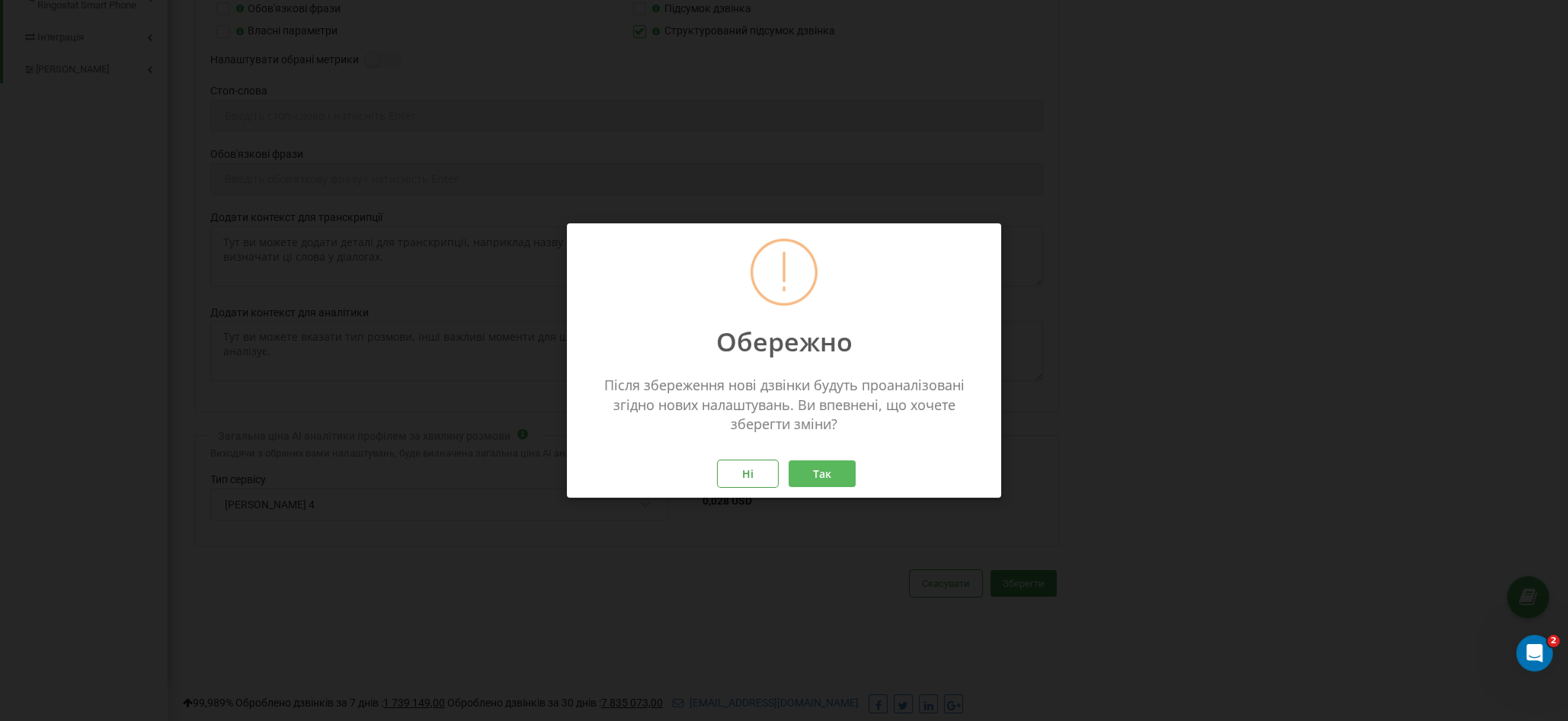
click at [842, 476] on button "Так" at bounding box center [821, 474] width 67 height 27
